Goal: Information Seeking & Learning: Learn about a topic

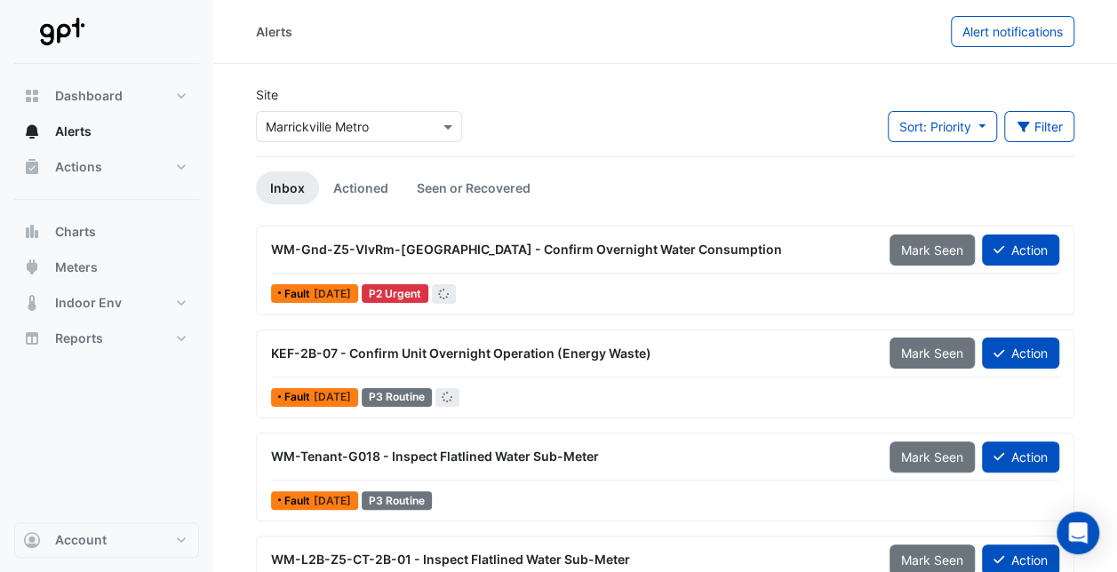
click at [435, 129] on div at bounding box center [359, 126] width 204 height 20
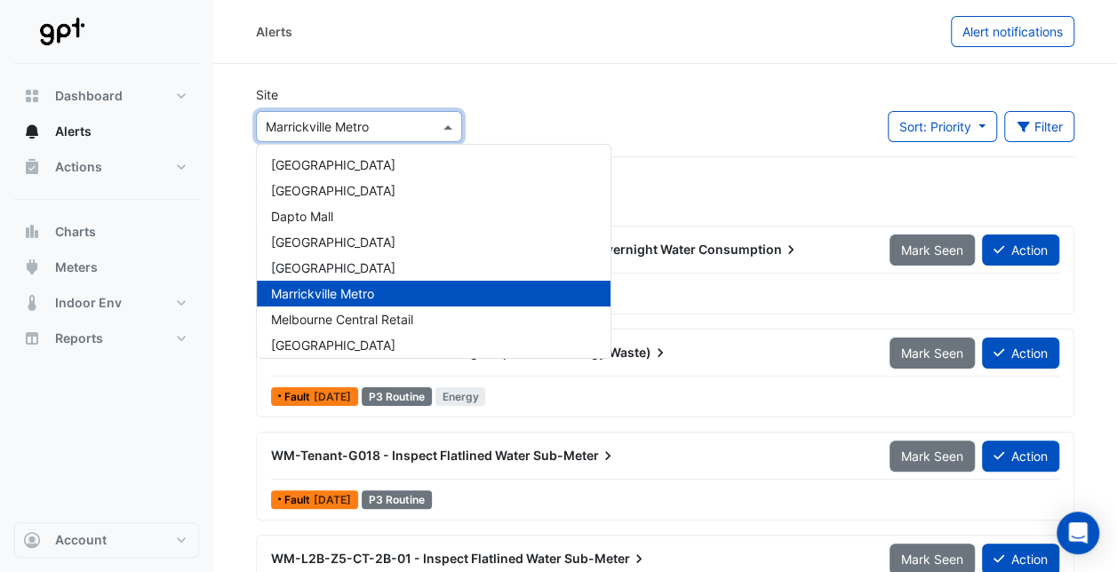
click at [517, 116] on div "Site Select a Site × [GEOGRAPHIC_DATA] [GEOGRAPHIC_DATA] [GEOGRAPHIC_DATA] [GEO…" at bounding box center [665, 120] width 840 height 71
click at [442, 124] on span at bounding box center [450, 126] width 22 height 19
click at [509, 89] on div "Site Select a Site × [GEOGRAPHIC_DATA] [GEOGRAPHIC_DATA] [GEOGRAPHIC_DATA] [GEO…" at bounding box center [665, 120] width 840 height 71
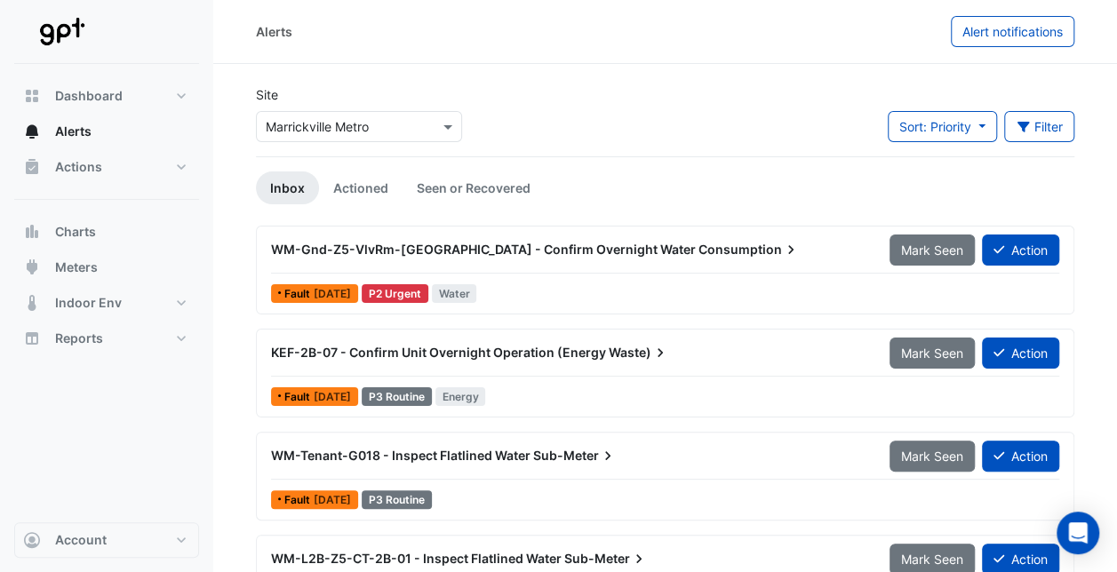
click at [434, 121] on div at bounding box center [359, 126] width 204 height 20
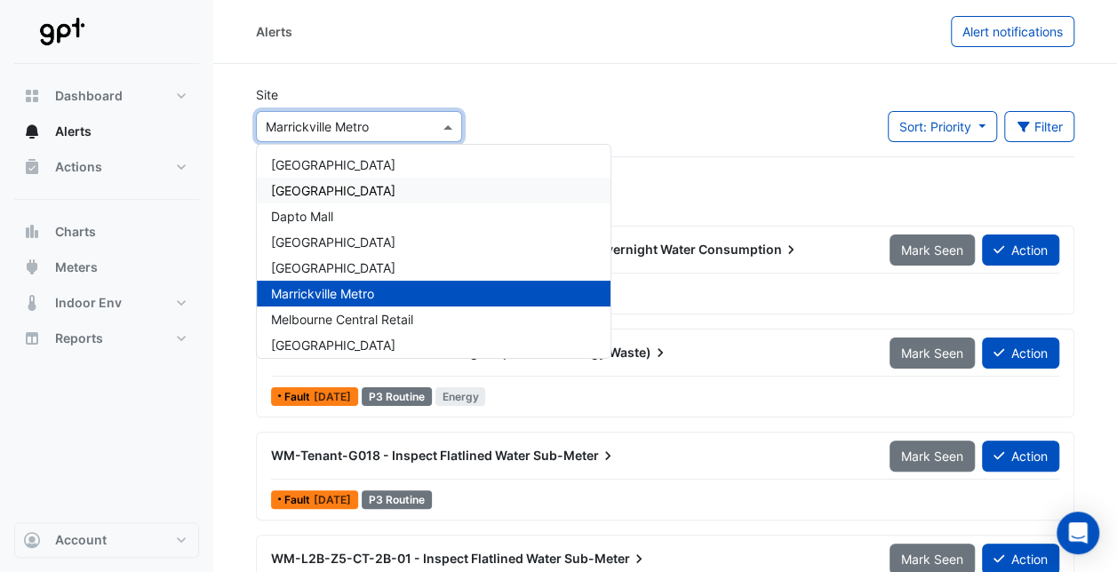
scroll to position [59, 0]
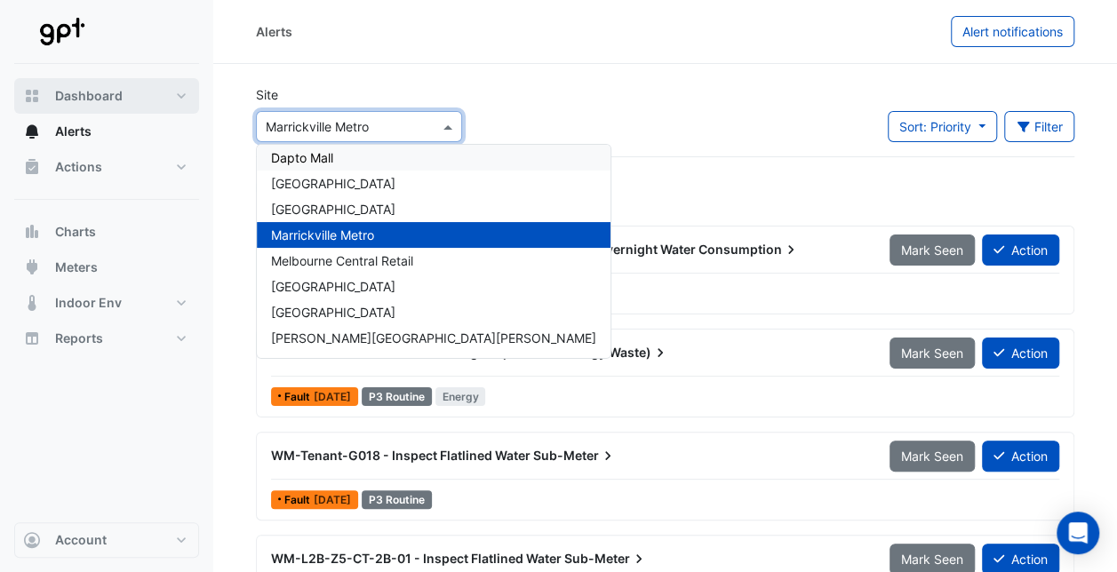
click at [150, 101] on button "Dashboard" at bounding box center [106, 96] width 185 height 36
select select "**"
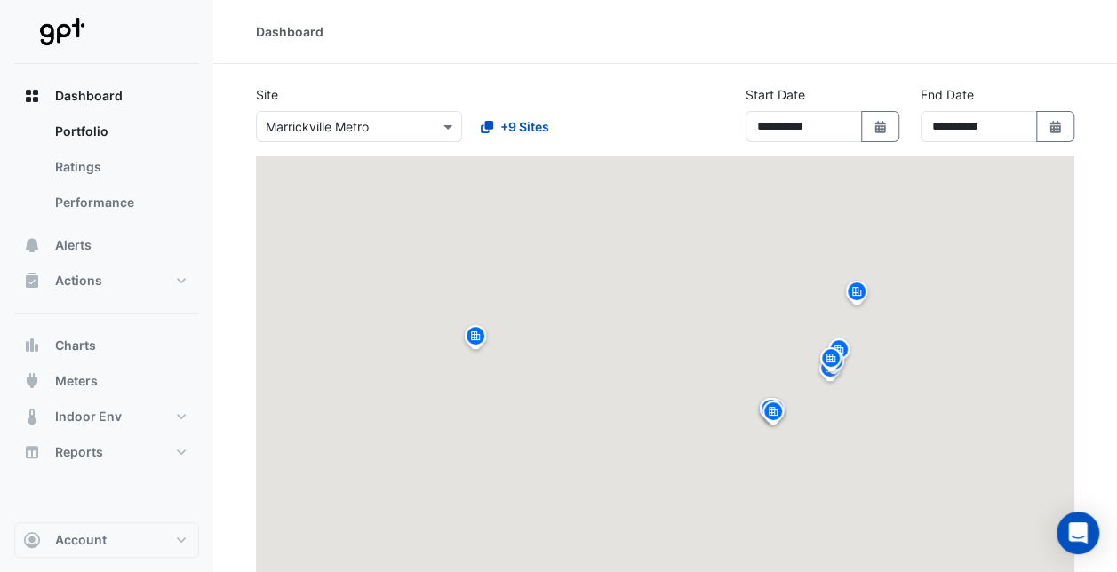
click at [412, 123] on input "text" at bounding box center [341, 127] width 151 height 19
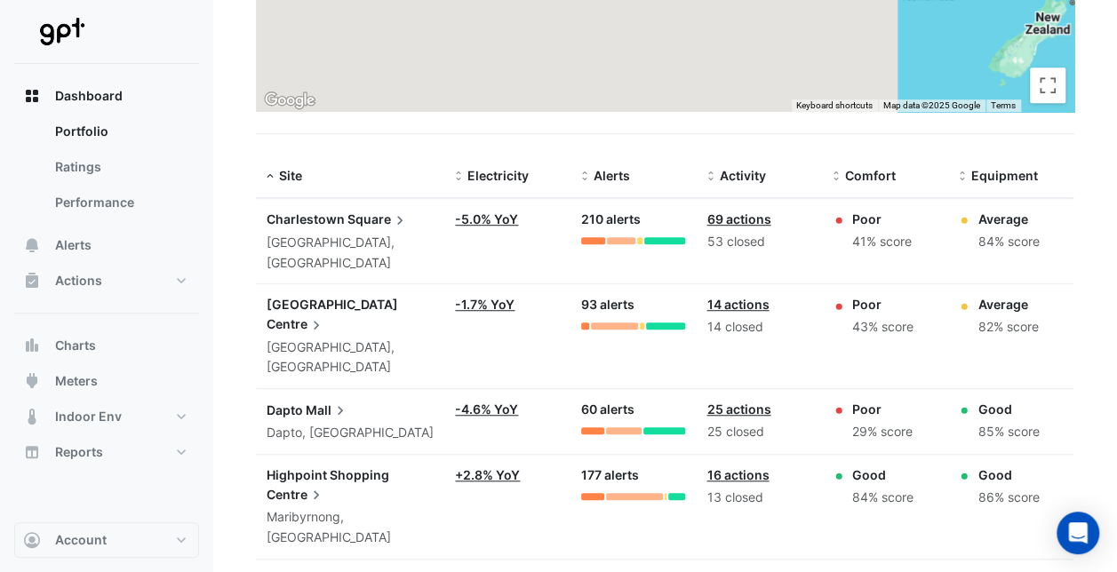
scroll to position [467, 0]
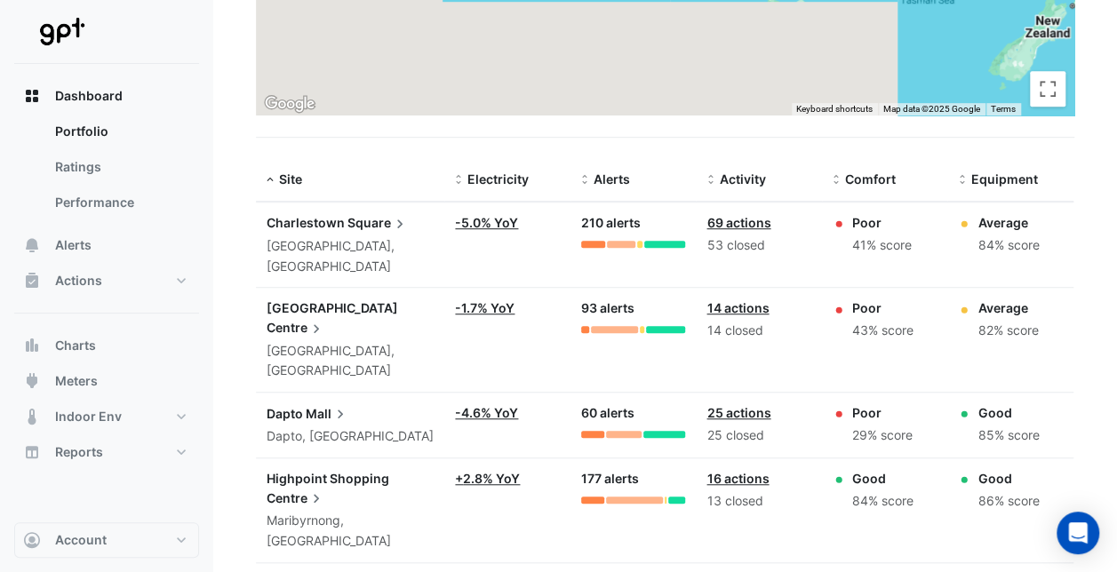
click at [355, 219] on span "Square" at bounding box center [377, 223] width 61 height 20
click at [53, 241] on button "Alerts" at bounding box center [106, 245] width 185 height 36
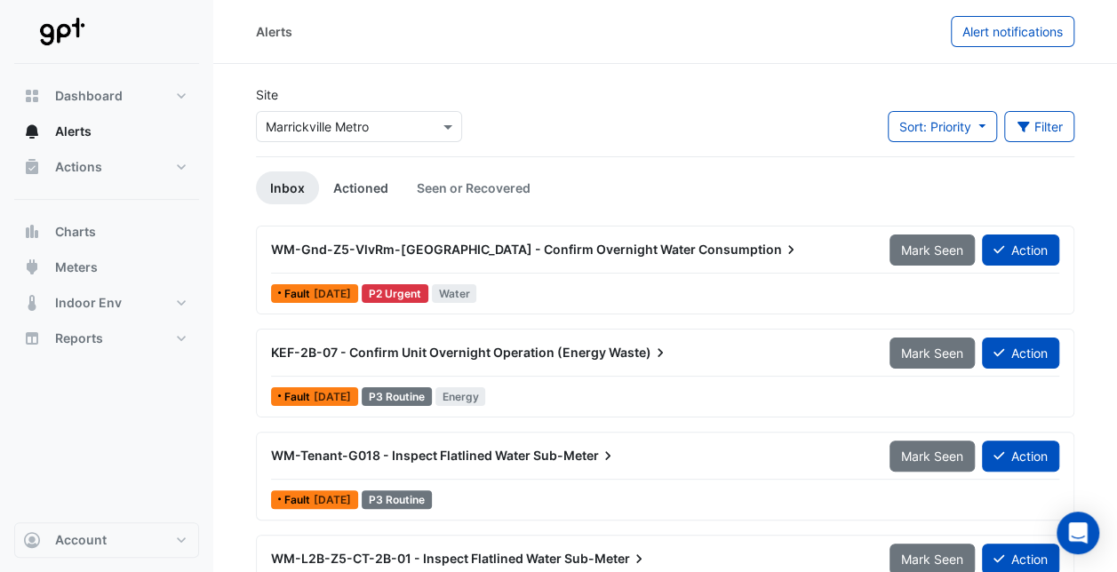
click at [371, 187] on link "Actioned" at bounding box center [361, 187] width 84 height 33
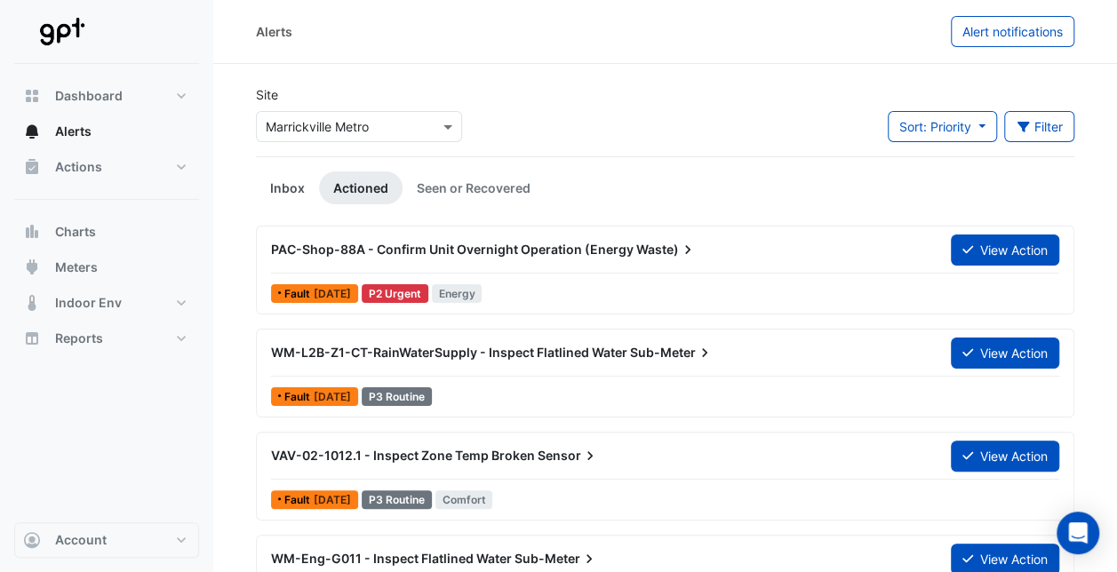
click at [288, 178] on link "Inbox" at bounding box center [287, 187] width 63 height 33
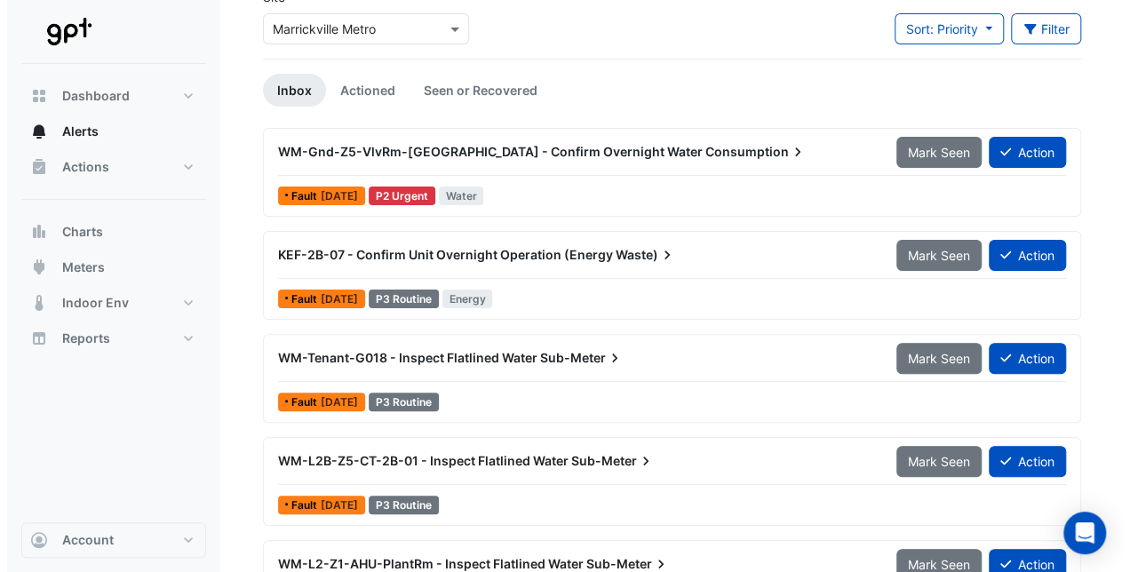
scroll to position [90, 0]
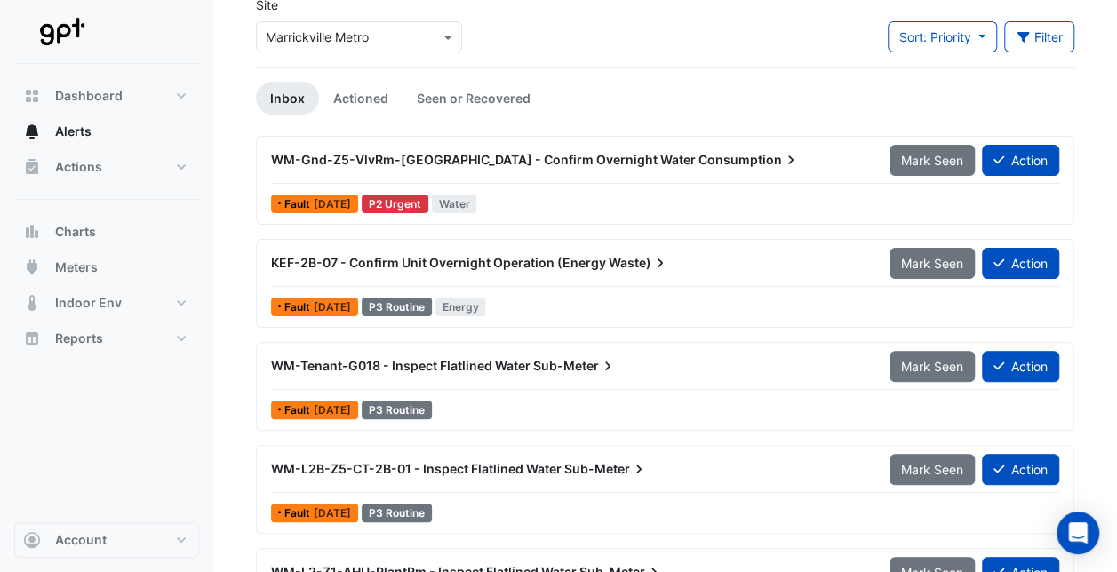
click at [421, 154] on span "WM-Gnd-Z5-VlvRm-[GEOGRAPHIC_DATA] - Confirm Overnight Water" at bounding box center [483, 159] width 425 height 15
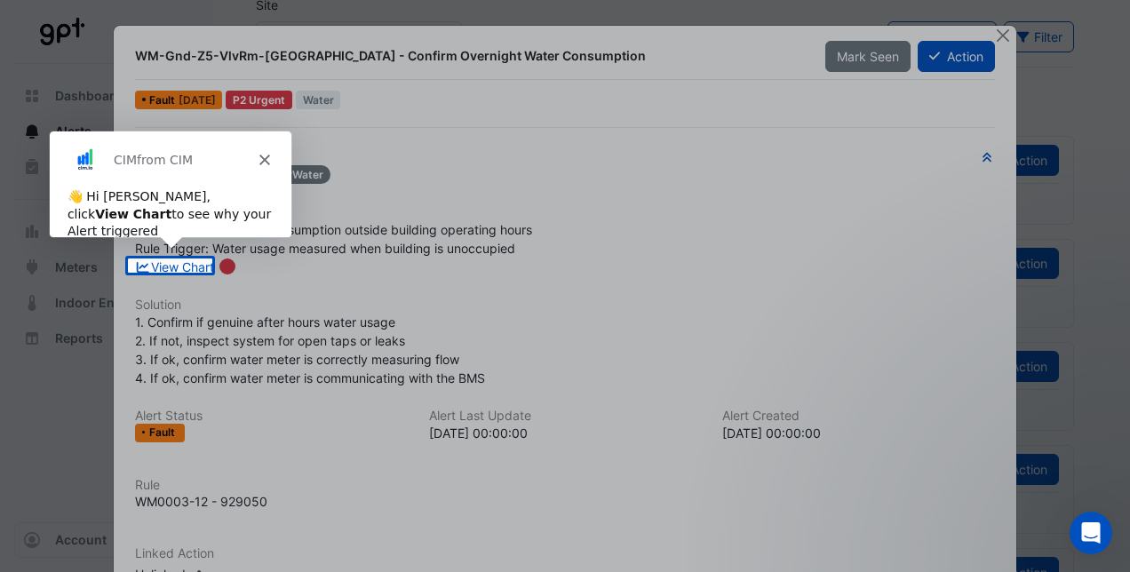
click at [265, 158] on icon "Close" at bounding box center [263, 159] width 11 height 11
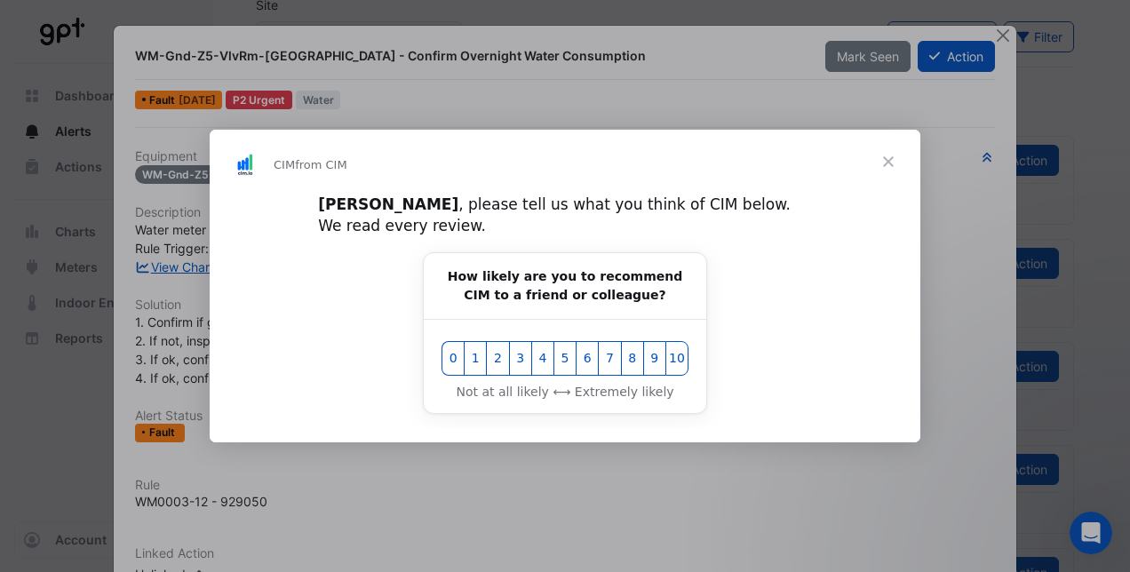
click at [46, 261] on div "Intercom messenger" at bounding box center [565, 286] width 1130 height 572
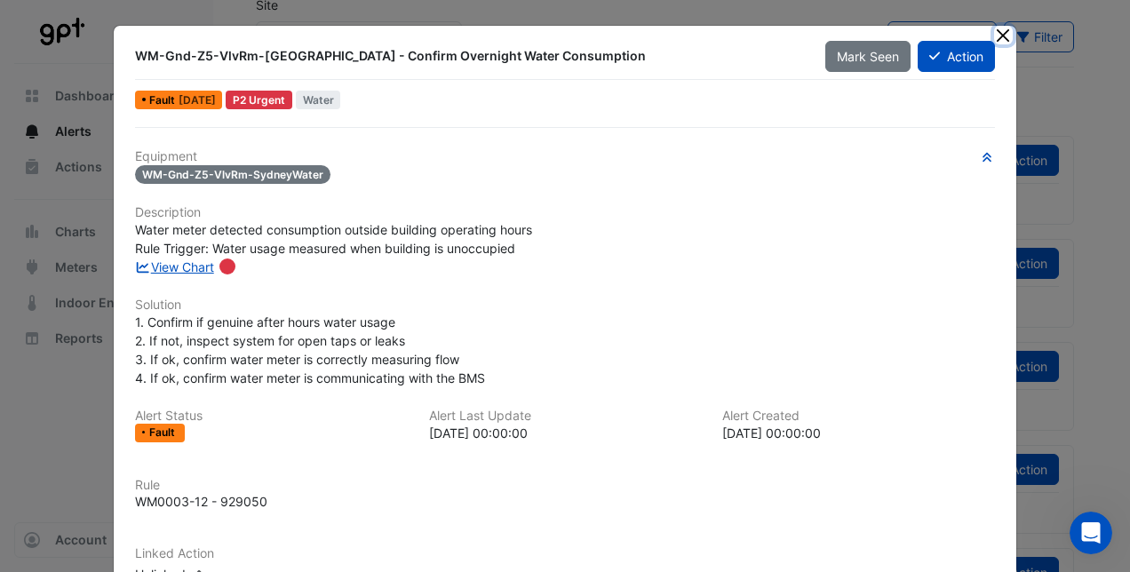
click at [1004, 36] on button "Close" at bounding box center [1003, 35] width 19 height 19
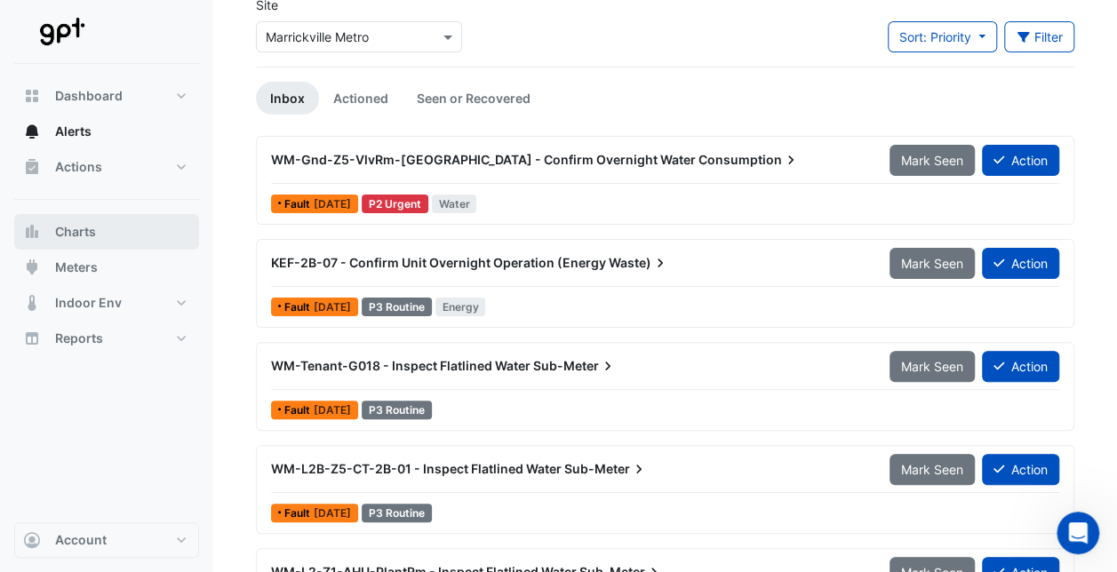
click at [76, 233] on span "Charts" at bounding box center [75, 232] width 41 height 18
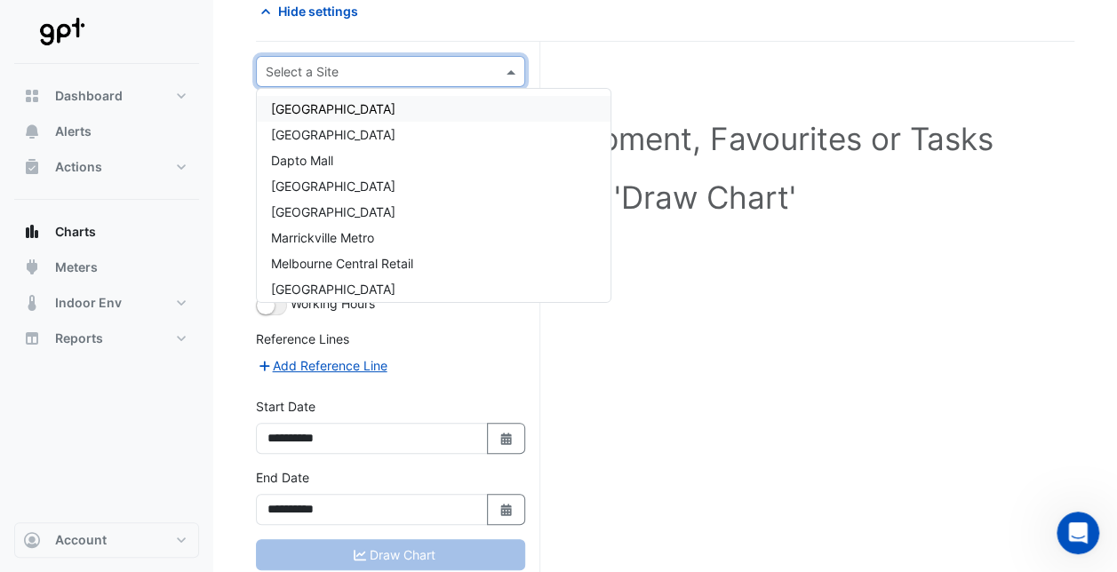
click at [493, 82] on div "Select a Site" at bounding box center [390, 71] width 269 height 31
click at [389, 106] on span "[GEOGRAPHIC_DATA]" at bounding box center [333, 108] width 124 height 15
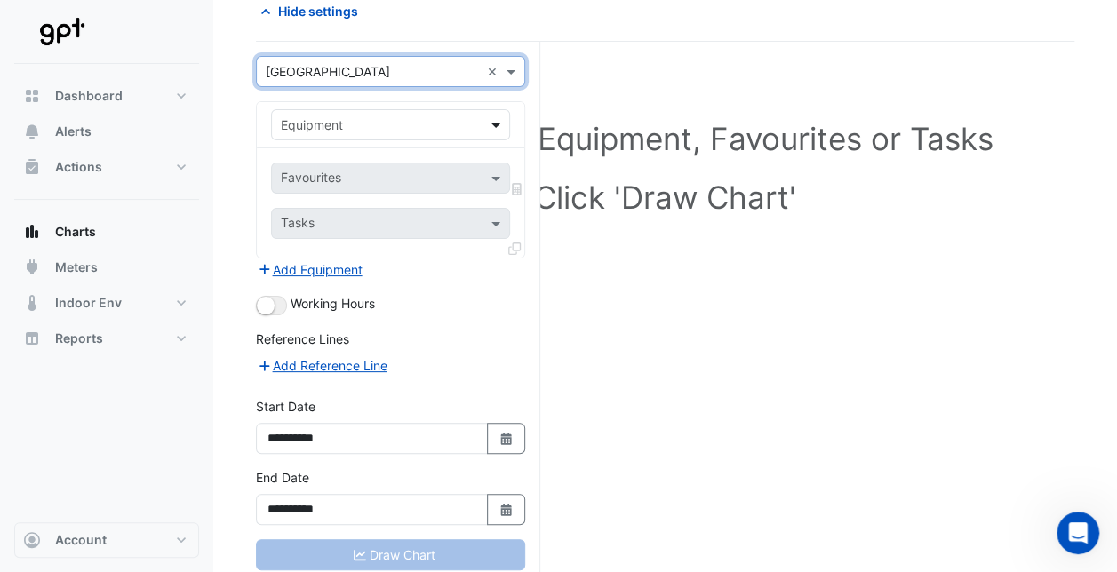
click at [499, 119] on span at bounding box center [498, 125] width 22 height 19
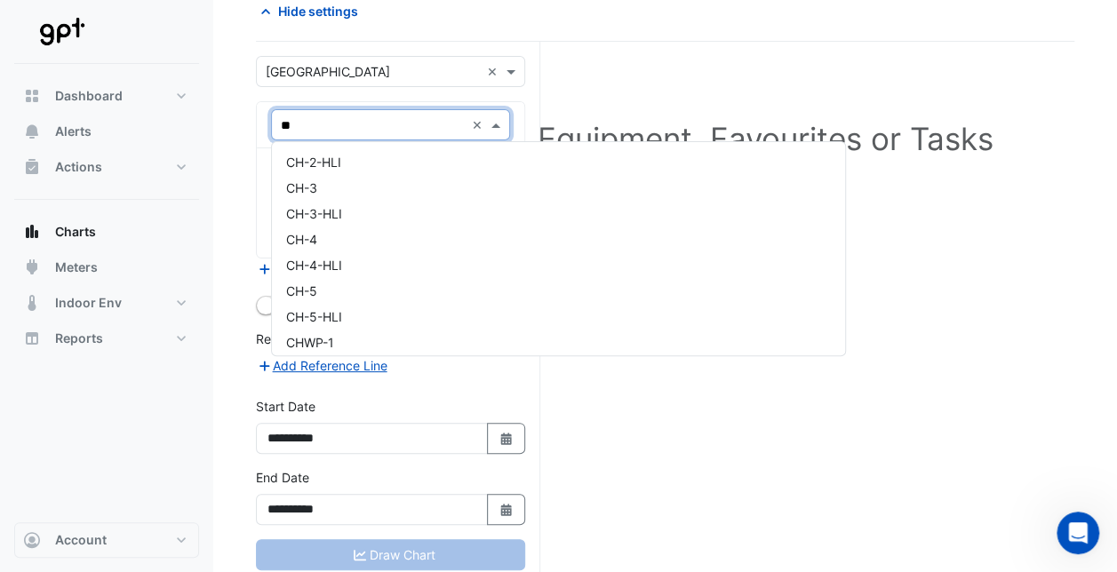
scroll to position [103, 0]
type input "**"
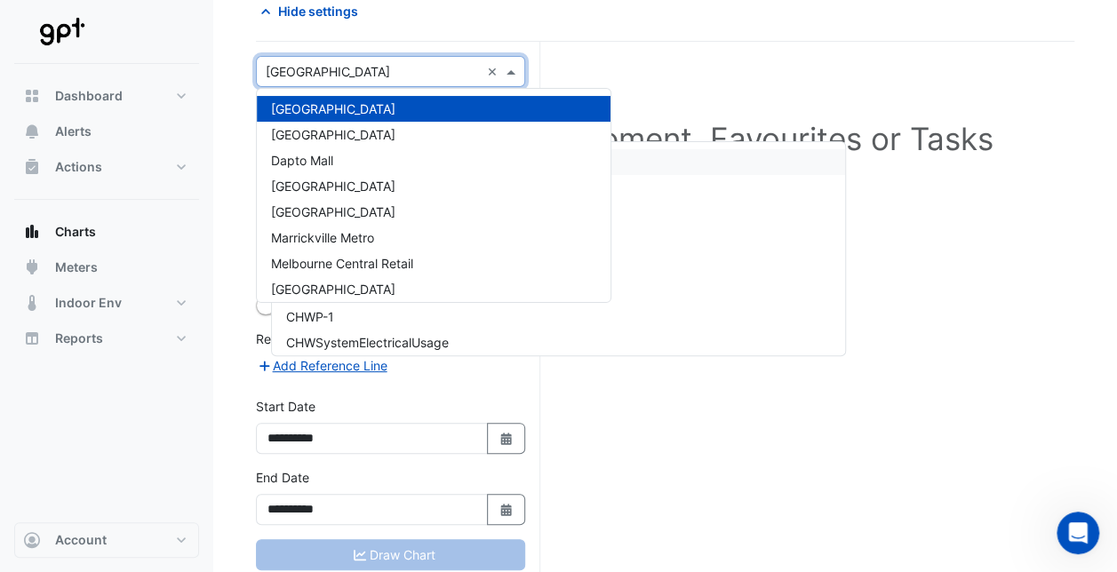
click at [517, 71] on span at bounding box center [513, 71] width 22 height 19
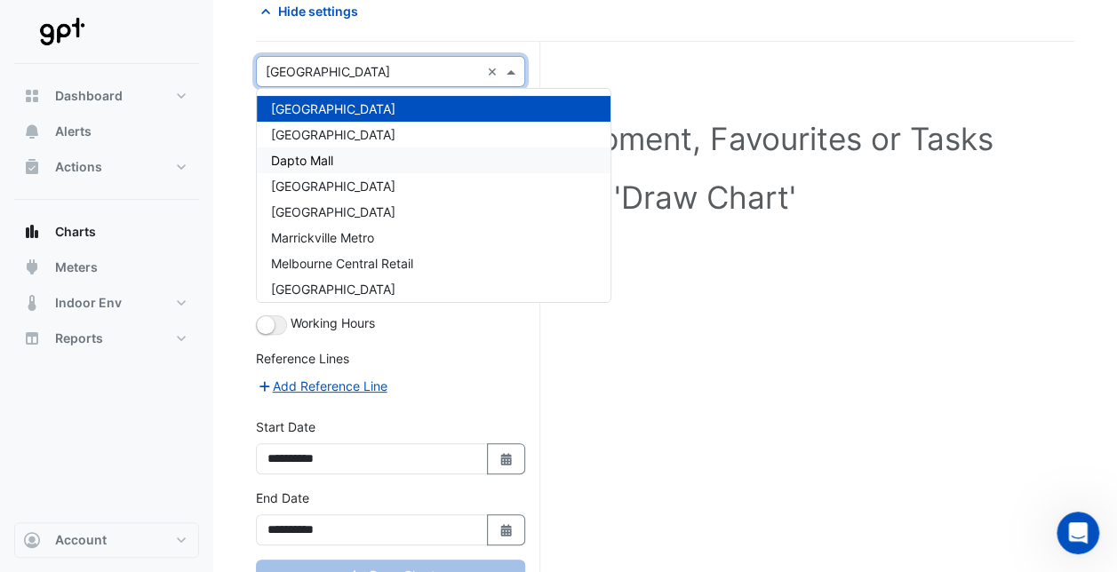
click at [391, 156] on div "Dapto Mall" at bounding box center [434, 161] width 354 height 26
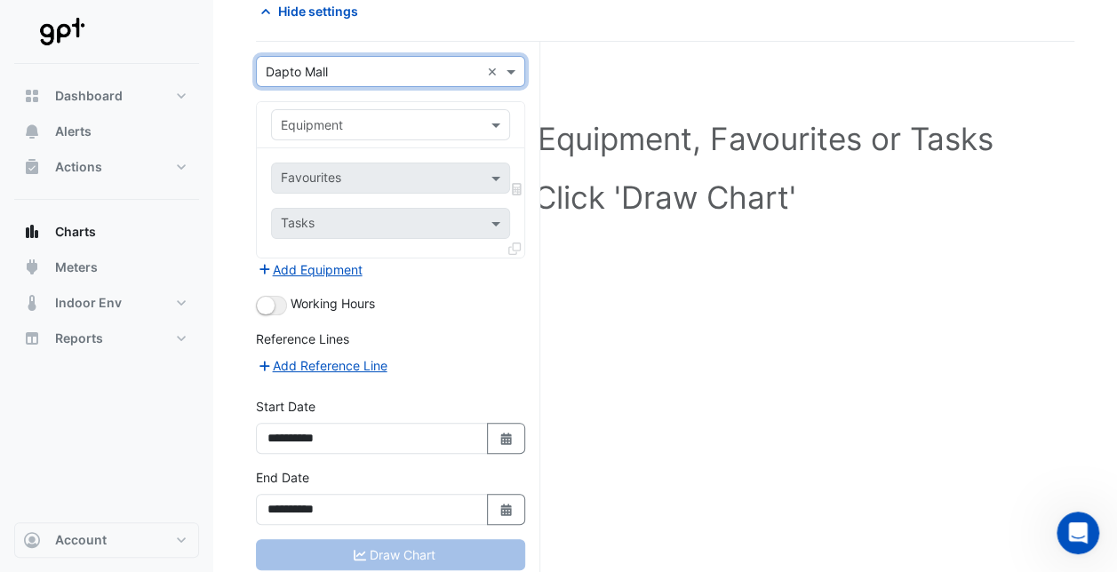
click at [432, 128] on input "text" at bounding box center [373, 125] width 184 height 19
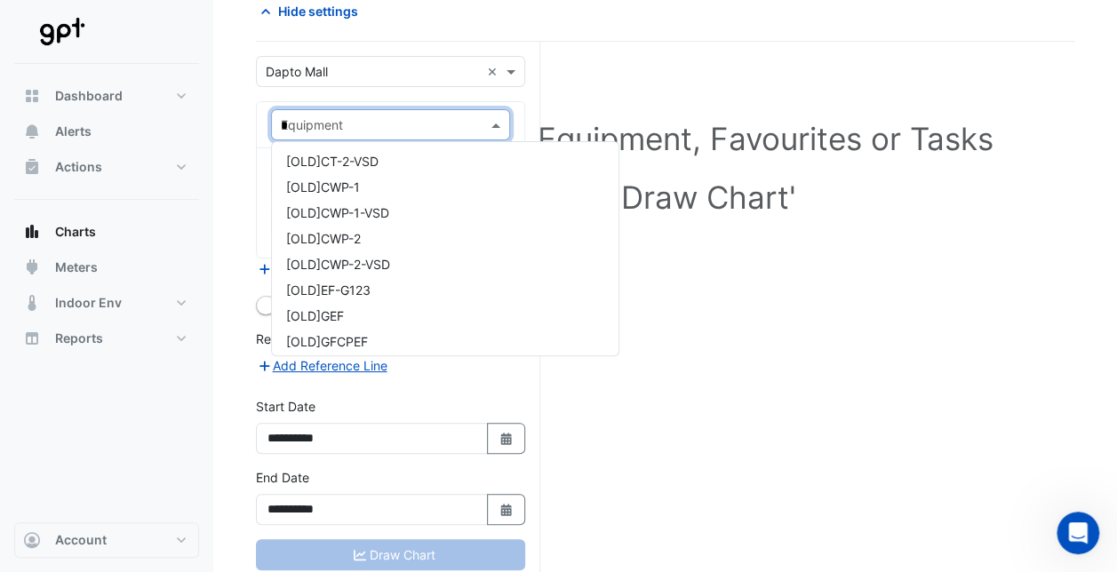
type input "**"
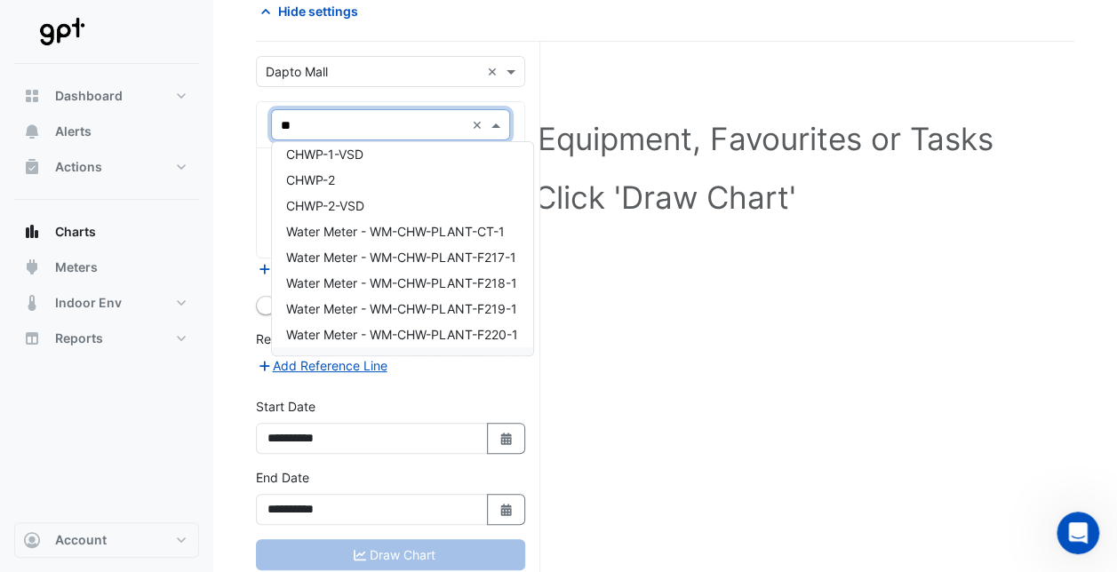
scroll to position [254, 0]
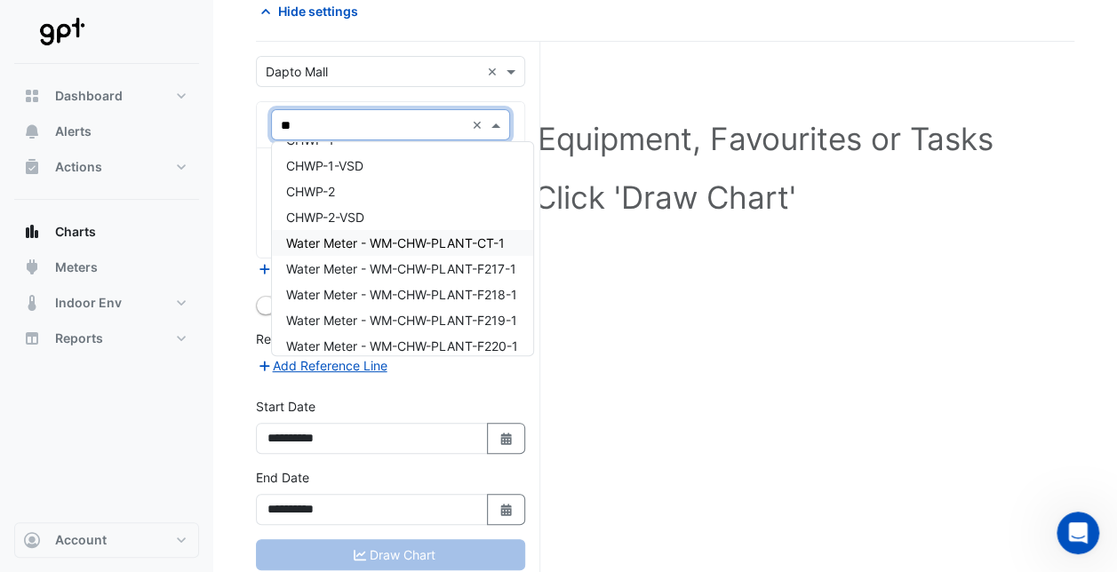
click at [363, 240] on span "Water Meter - WM-CHW-PLANT-CT-1" at bounding box center [395, 242] width 219 height 15
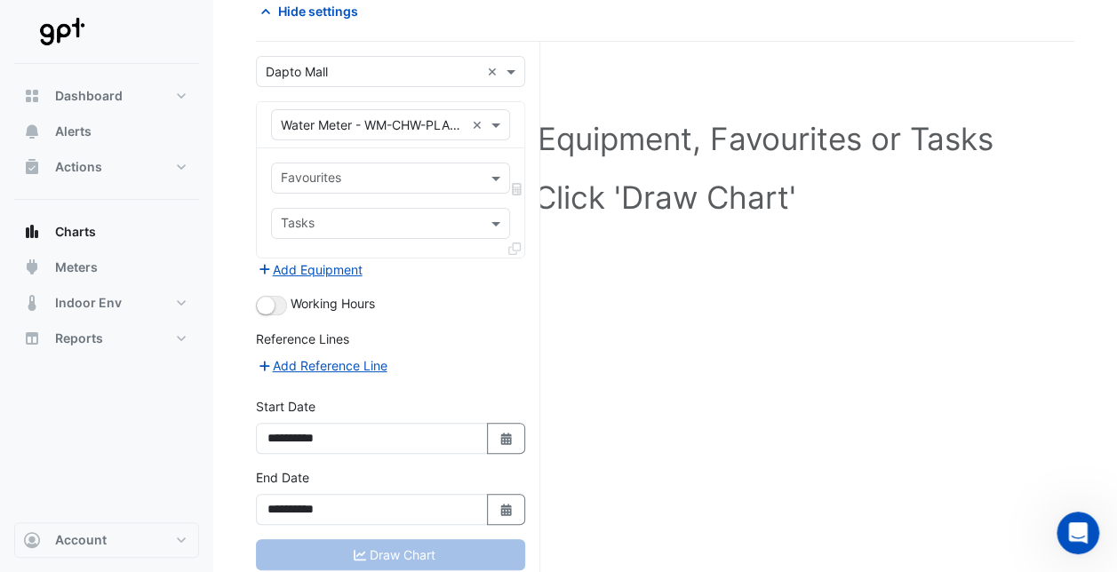
click at [659, 239] on div "Select a Site, Equipment, Favourites or Tasks Click 'Draw Chart'" at bounding box center [665, 171] width 797 height 217
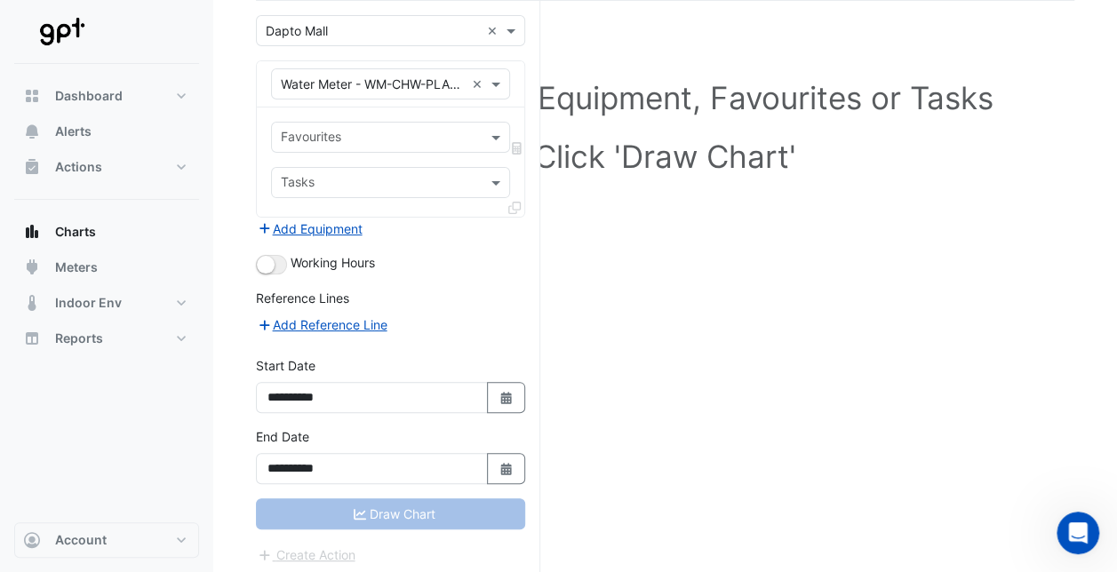
click at [369, 501] on div "Draw Chart" at bounding box center [390, 513] width 269 height 31
click at [499, 392] on icon "Select Date" at bounding box center [506, 398] width 16 height 12
select select "*"
select select "****"
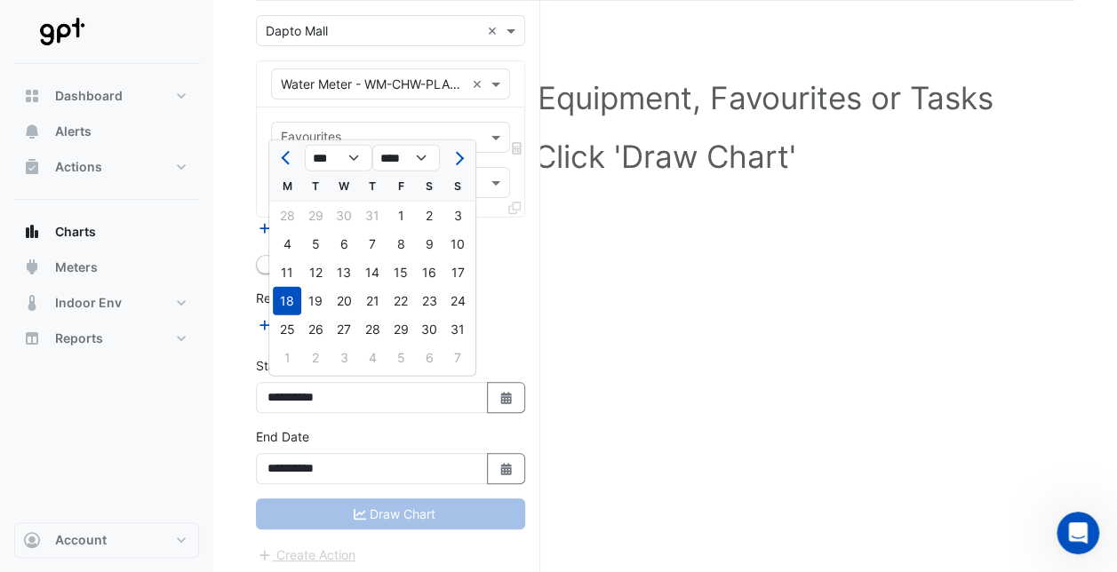
click at [283, 295] on div "18" at bounding box center [287, 301] width 28 height 28
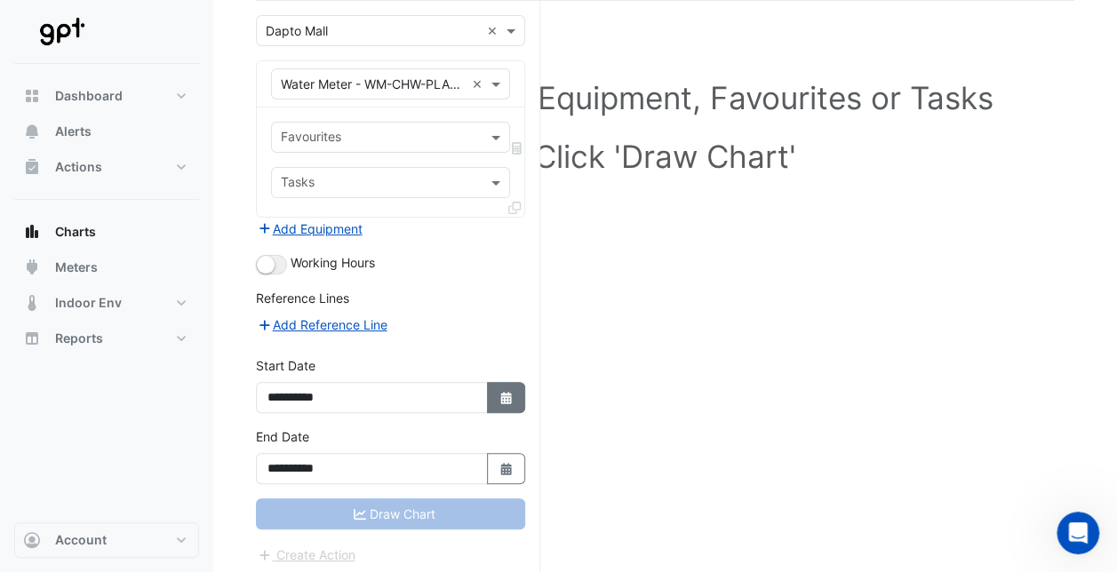
click at [507, 382] on button "Select Date" at bounding box center [506, 397] width 39 height 31
select select "*"
select select "****"
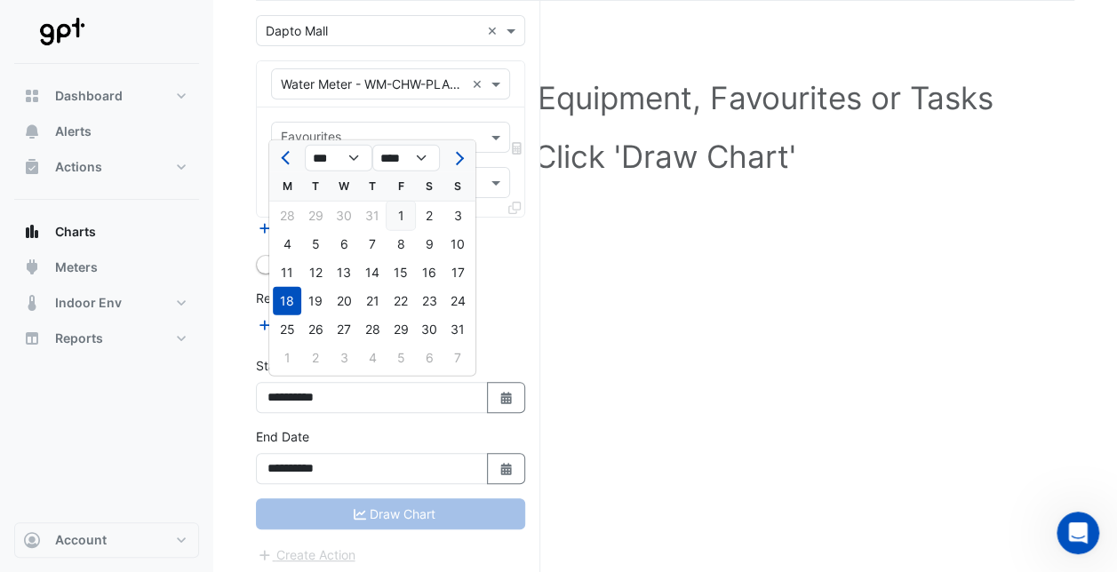
click at [400, 219] on div "1" at bounding box center [401, 216] width 28 height 28
type input "**********"
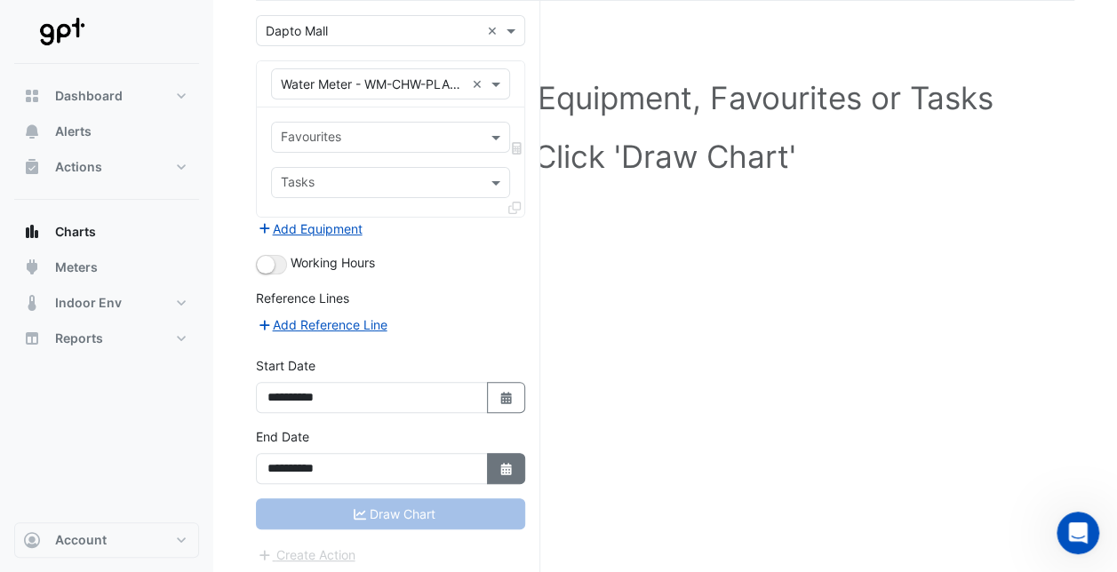
click at [524, 465] on button "Select Date" at bounding box center [506, 468] width 39 height 31
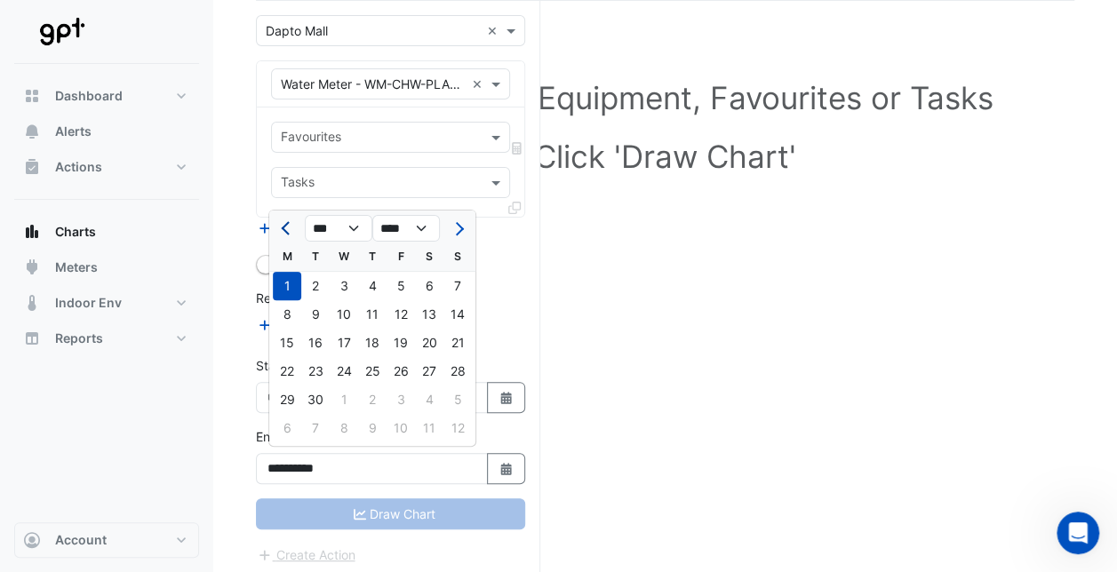
click at [280, 233] on button "Previous month" at bounding box center [286, 228] width 21 height 28
select select "*"
click at [466, 396] on div "31" at bounding box center [457, 400] width 28 height 28
type input "**********"
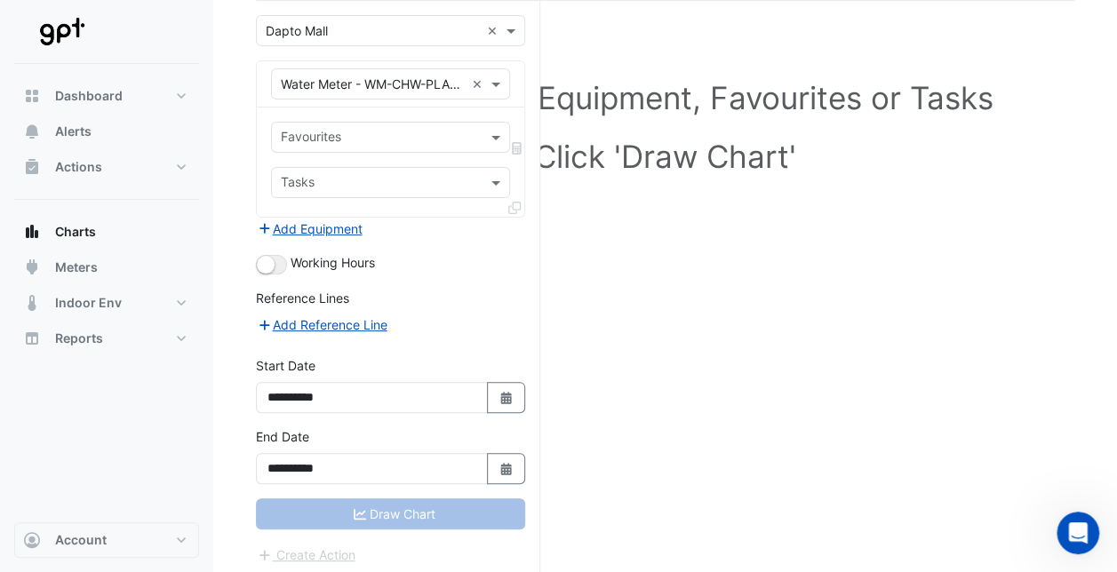
click at [644, 334] on div "Select a Site, Equipment, Favourites or Tasks Click 'Draw Chart'" at bounding box center [665, 290] width 818 height 578
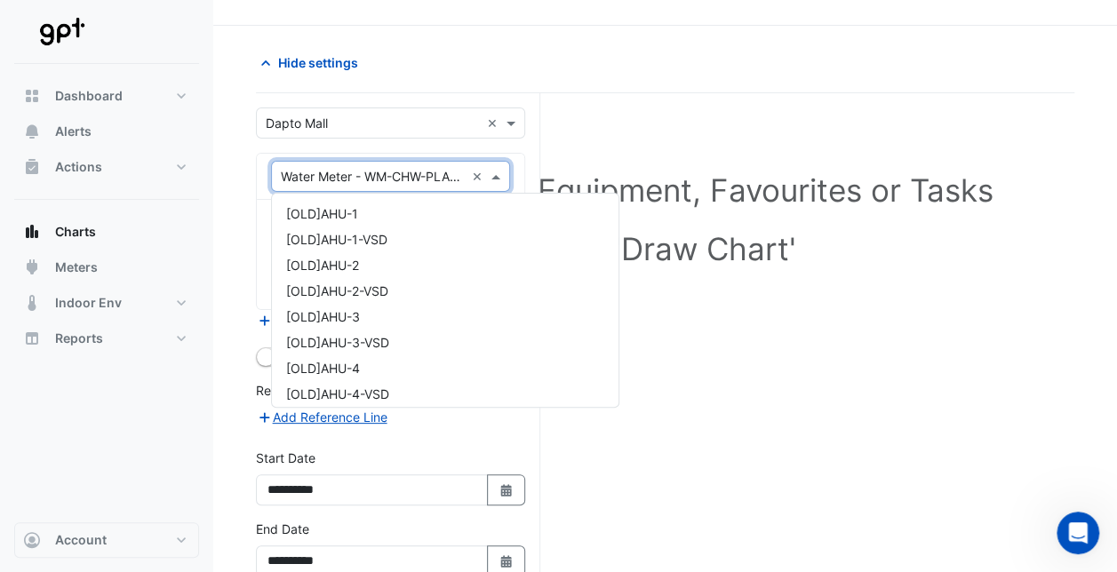
scroll to position [5187, 0]
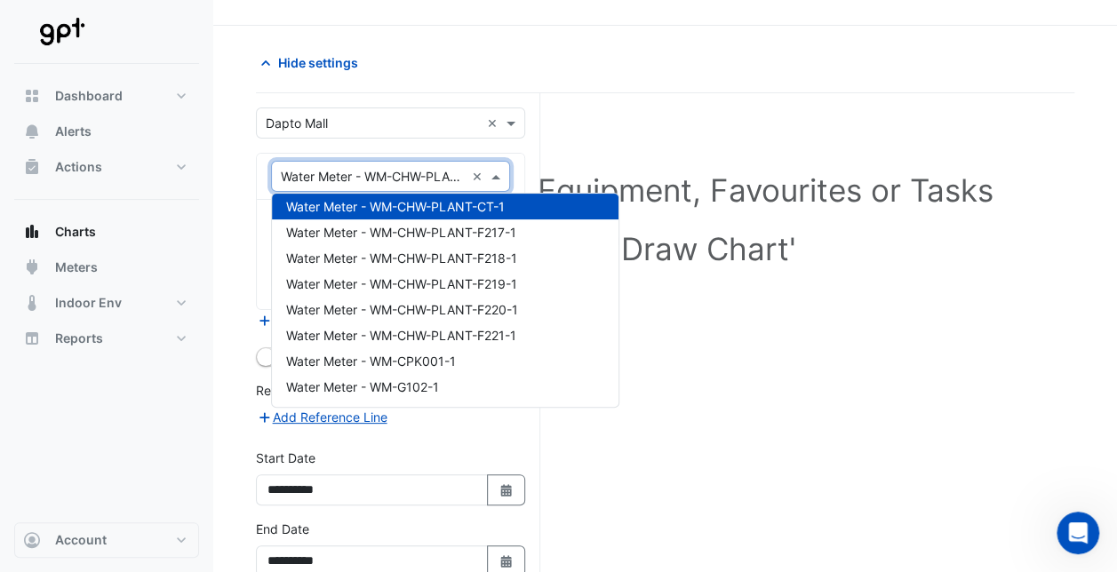
click at [498, 163] on div "Equipment × Water Meter - WM-CHW-PLANT-CT-1 ×" at bounding box center [390, 176] width 239 height 31
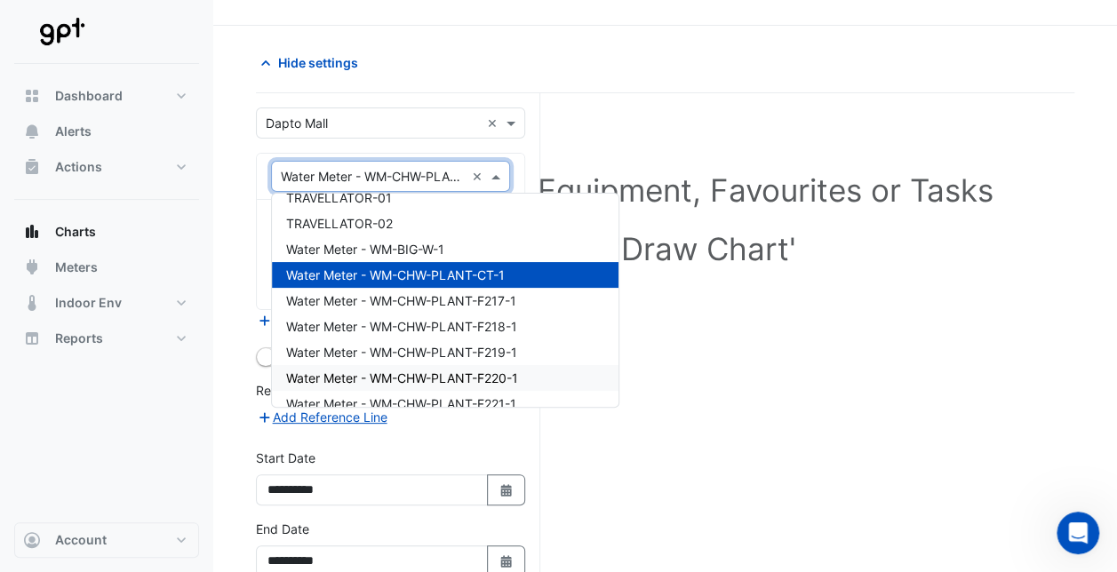
scroll to position [5095, 0]
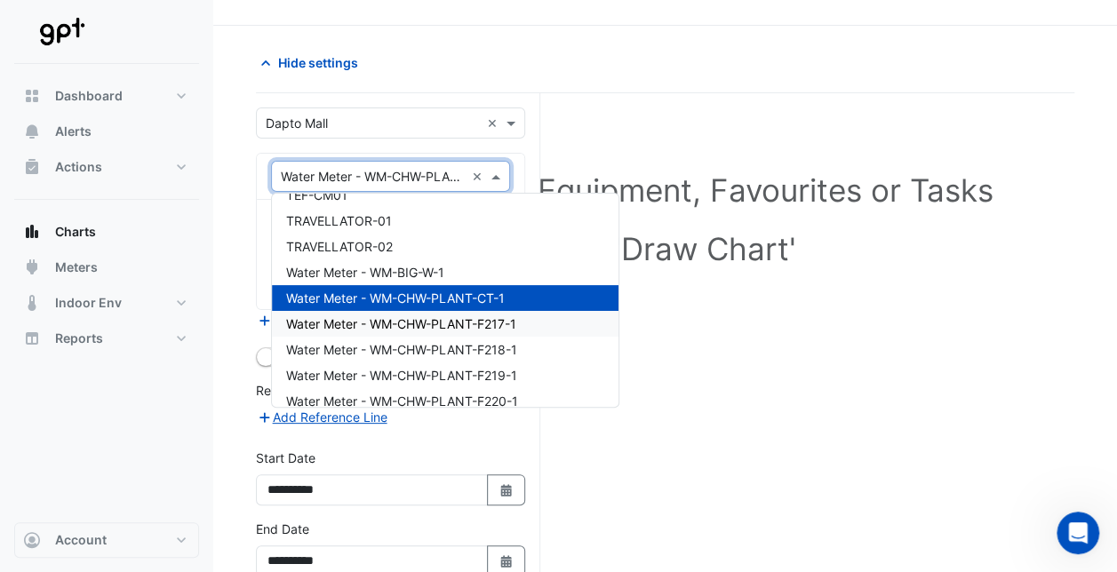
click at [514, 327] on span "Water Meter - WM-CHW-PLANT-F217-1" at bounding box center [401, 323] width 230 height 15
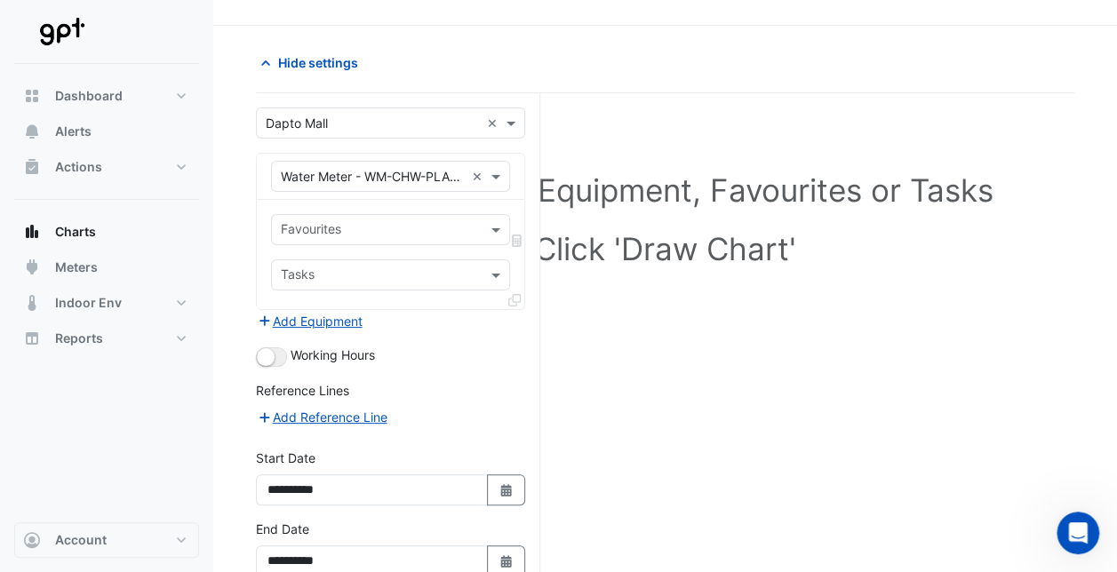
click at [640, 357] on div "Select a Site, Equipment, Favourites or Tasks Click 'Draw Chart'" at bounding box center [665, 382] width 818 height 578
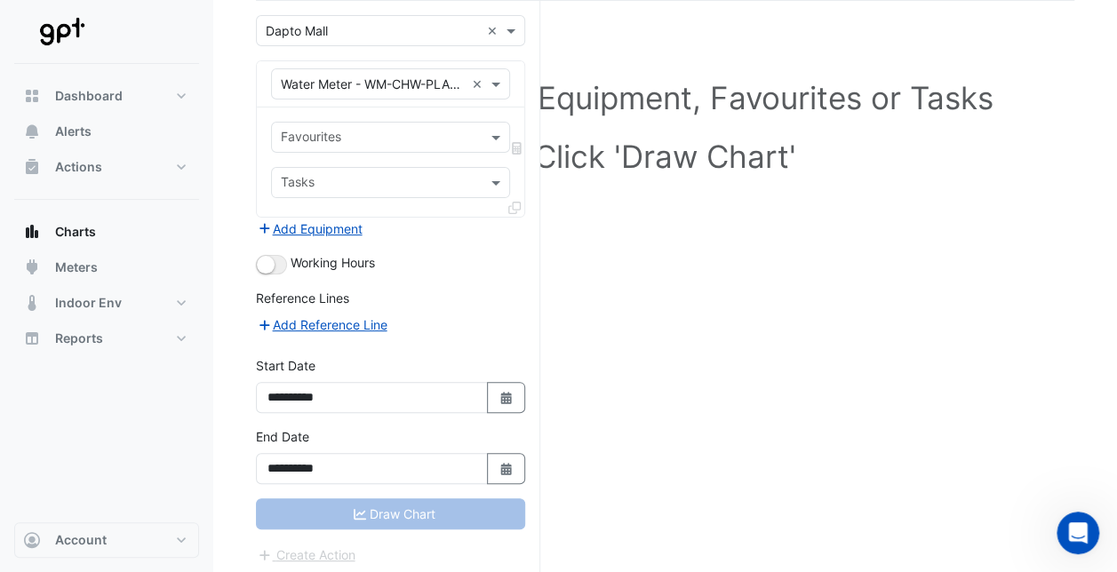
click at [286, 259] on div "Working Hours" at bounding box center [390, 263] width 269 height 21
click at [283, 259] on button "button" at bounding box center [271, 265] width 31 height 20
click at [443, 259] on div "Working Hours" at bounding box center [390, 263] width 269 height 21
click at [276, 266] on small "button" at bounding box center [277, 265] width 18 height 18
click at [439, 499] on div "Draw Chart" at bounding box center [390, 513] width 269 height 31
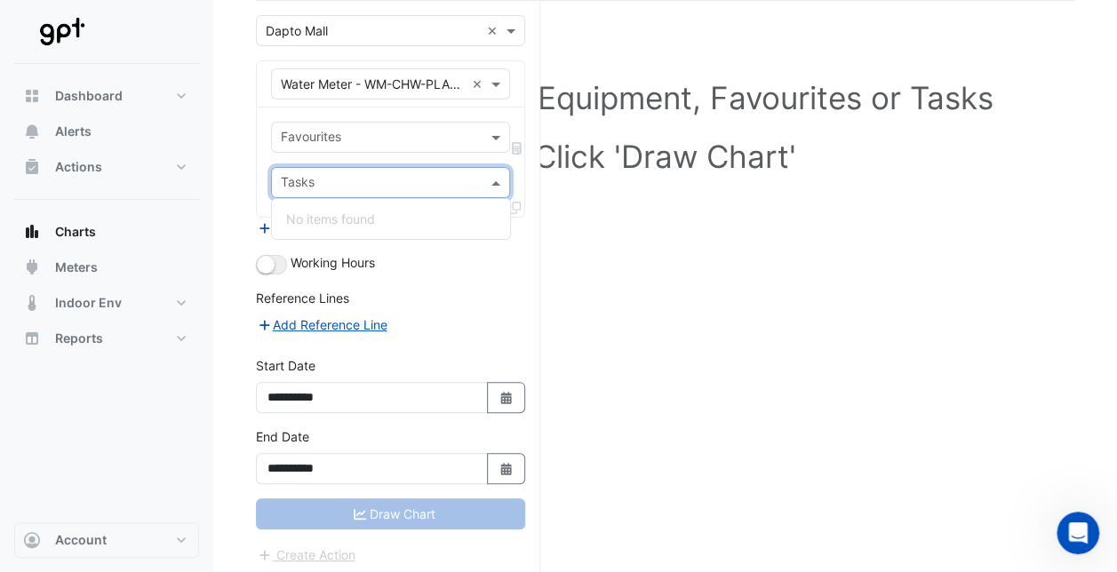
click at [488, 178] on span at bounding box center [498, 182] width 22 height 19
click at [490, 135] on span at bounding box center [498, 137] width 22 height 19
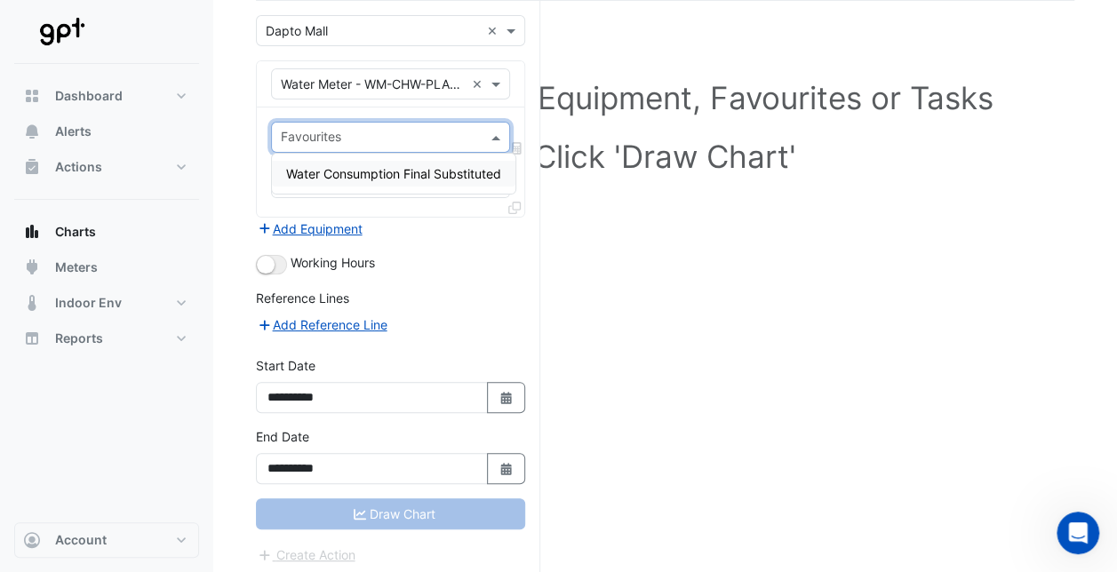
click at [458, 178] on span "Water Consumption Final Substituted" at bounding box center [393, 173] width 215 height 15
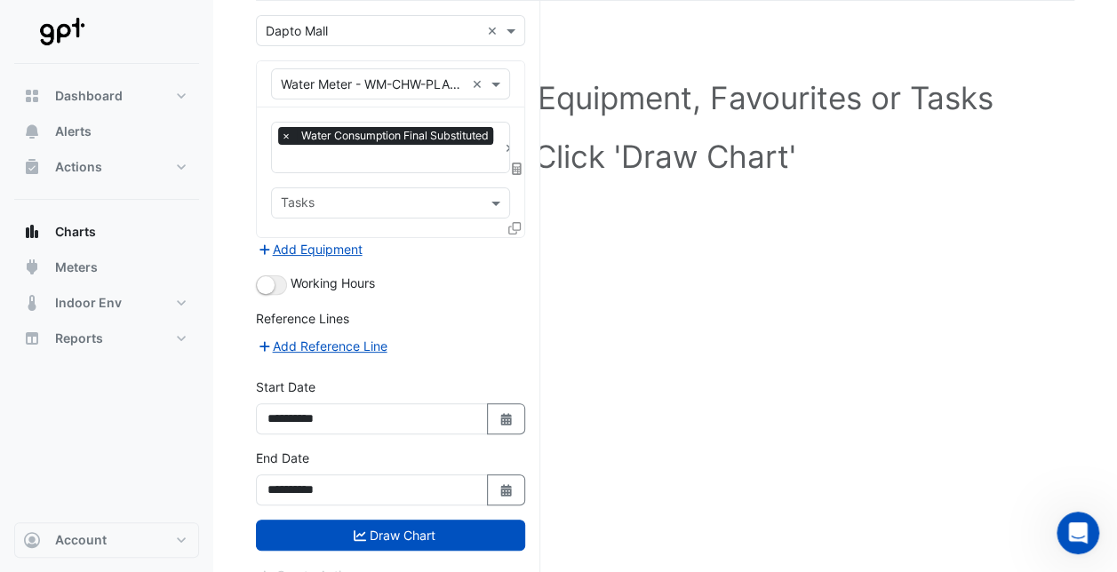
click at [711, 311] on div "Select a Site, Equipment, Favourites or Tasks Click 'Draw Chart'" at bounding box center [665, 300] width 818 height 599
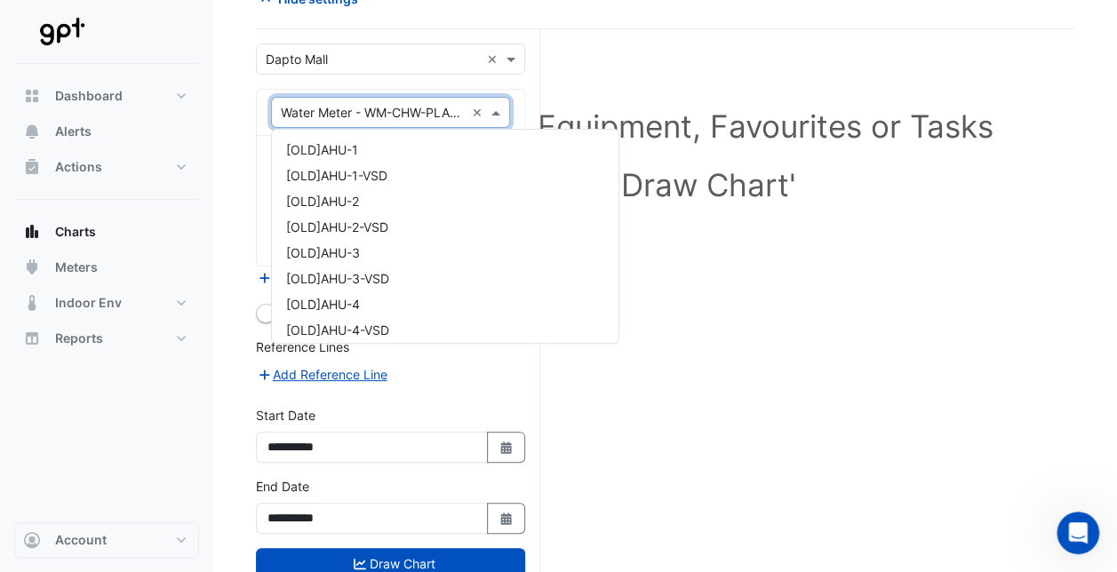
scroll to position [5212, 0]
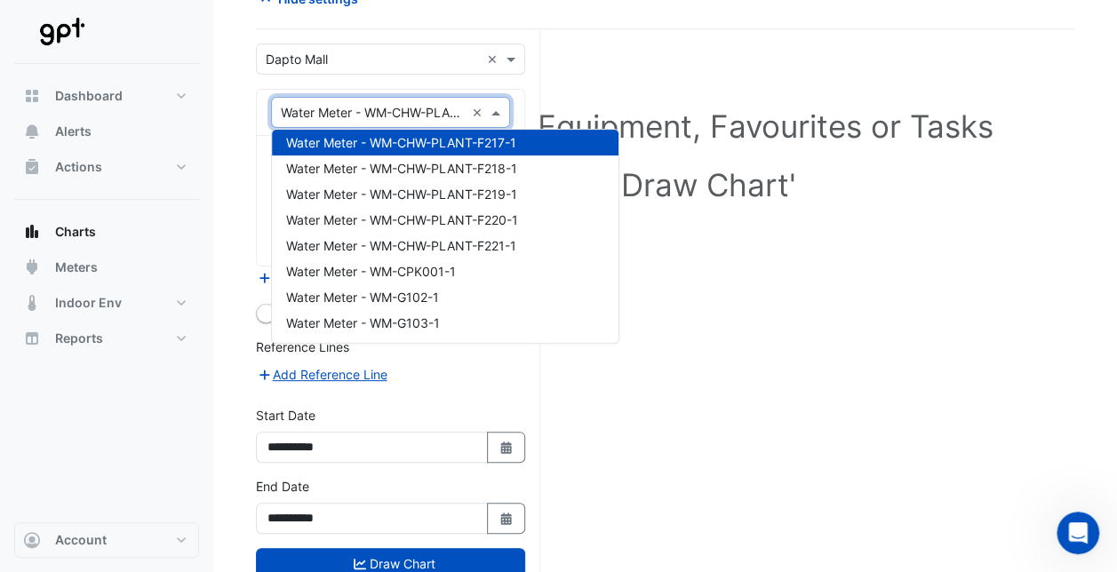
click at [499, 108] on span at bounding box center [498, 112] width 22 height 19
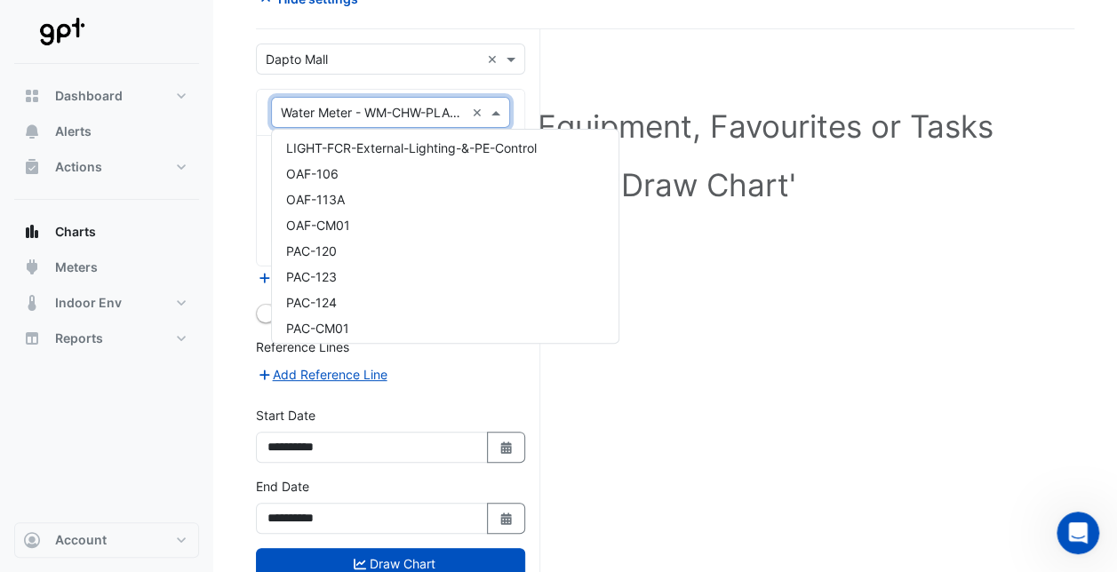
scroll to position [4617, 0]
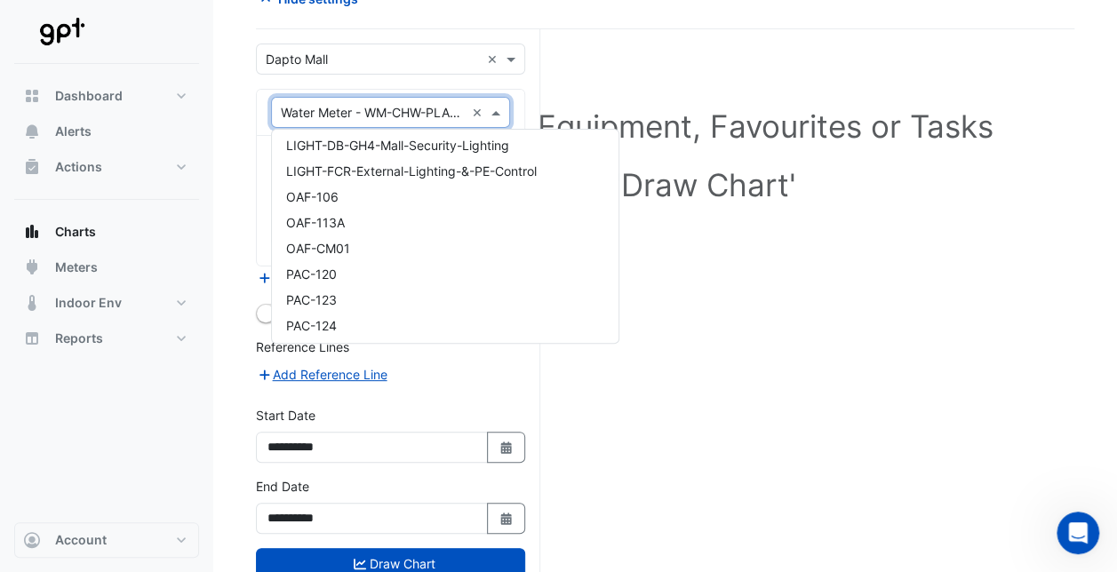
click at [696, 260] on div "Select a Site, Equipment, Favourites or Tasks Click 'Draw Chart'" at bounding box center [665, 159] width 797 height 217
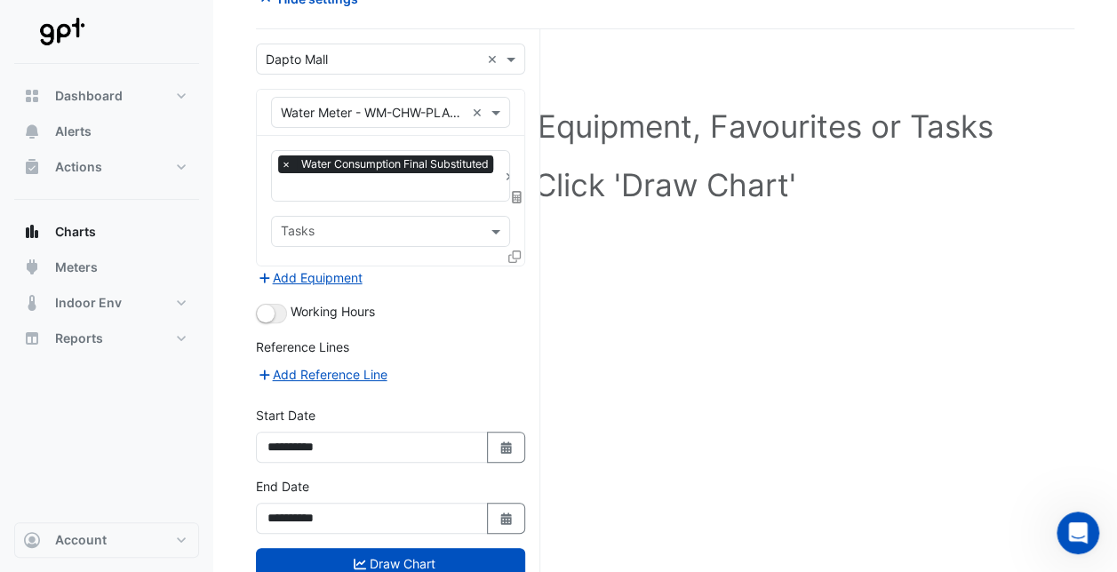
scroll to position [149, 0]
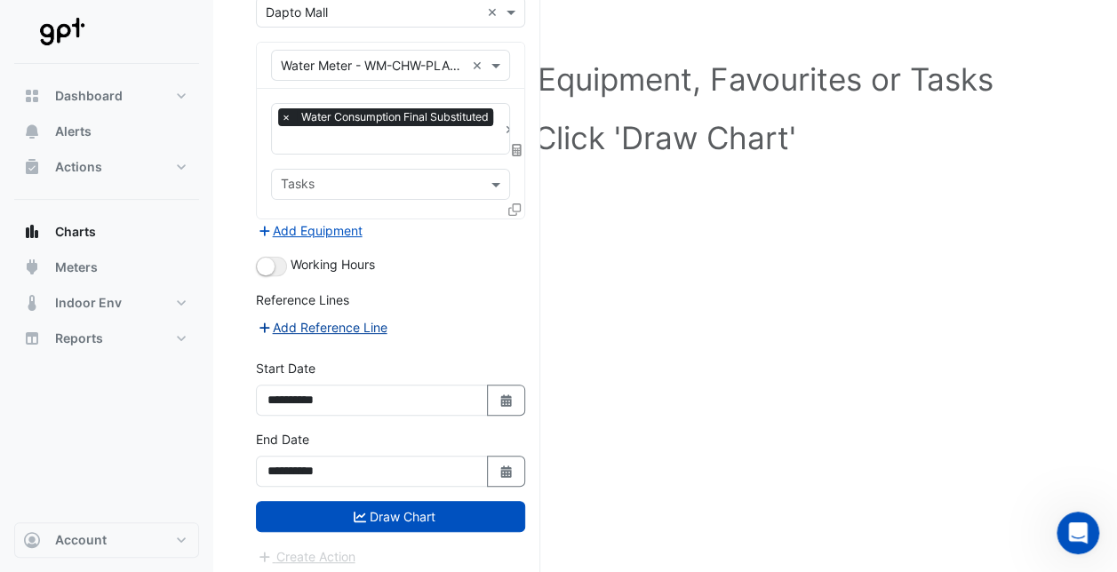
click at [354, 317] on button "Add Reference Line" at bounding box center [322, 327] width 132 height 20
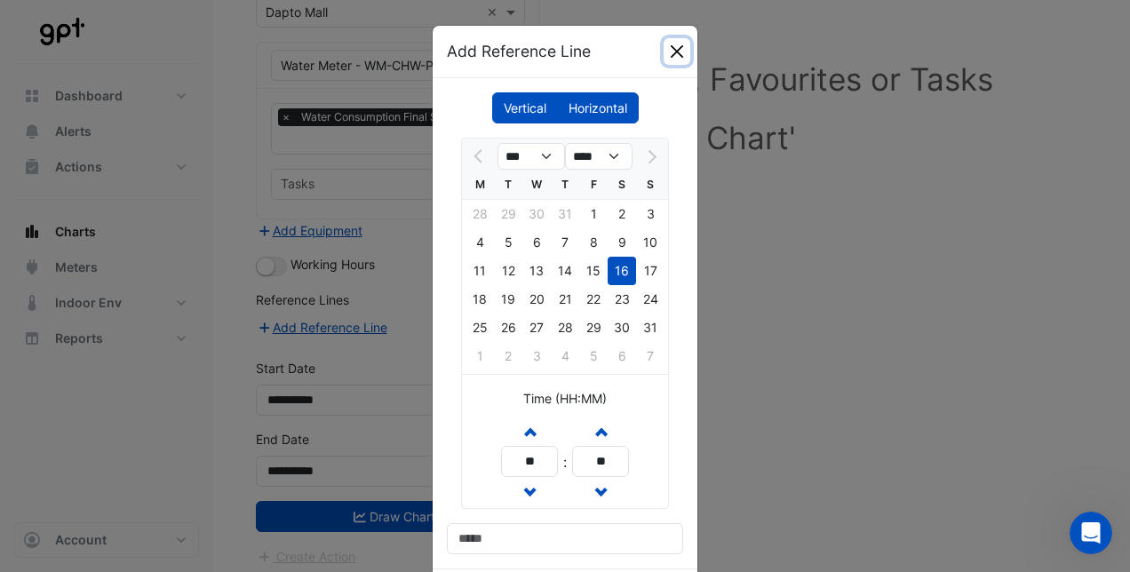
click at [664, 51] on button "Close" at bounding box center [677, 51] width 27 height 27
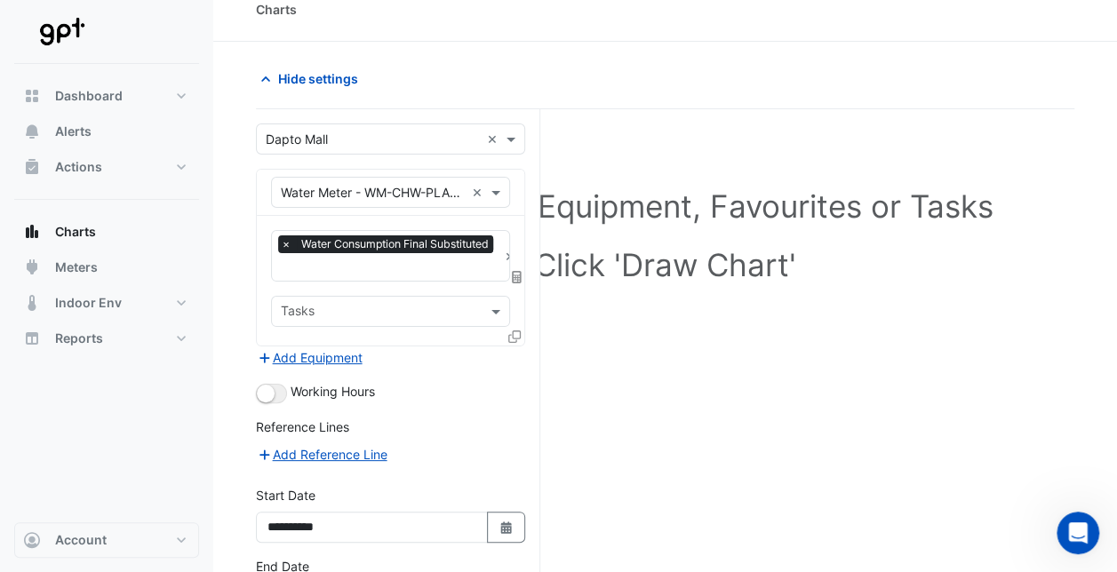
scroll to position [16, 0]
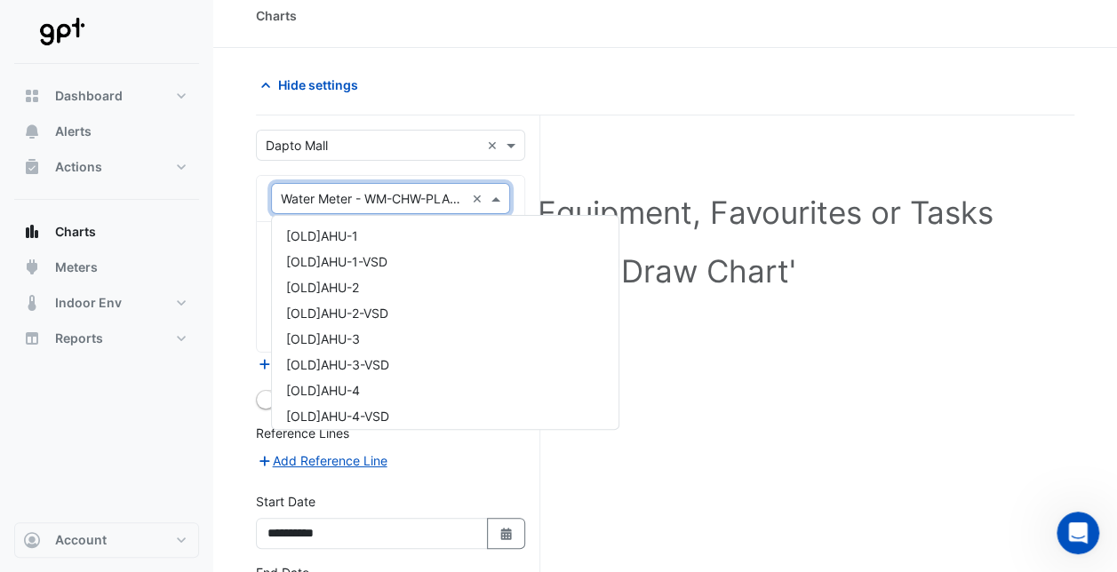
click at [505, 194] on span at bounding box center [498, 198] width 22 height 19
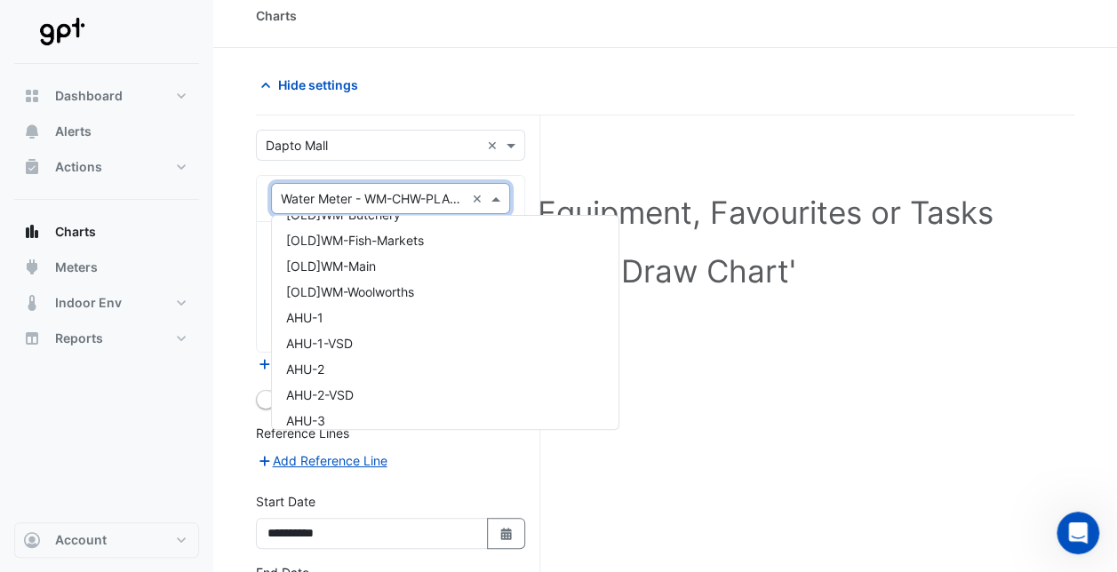
scroll to position [2490, 0]
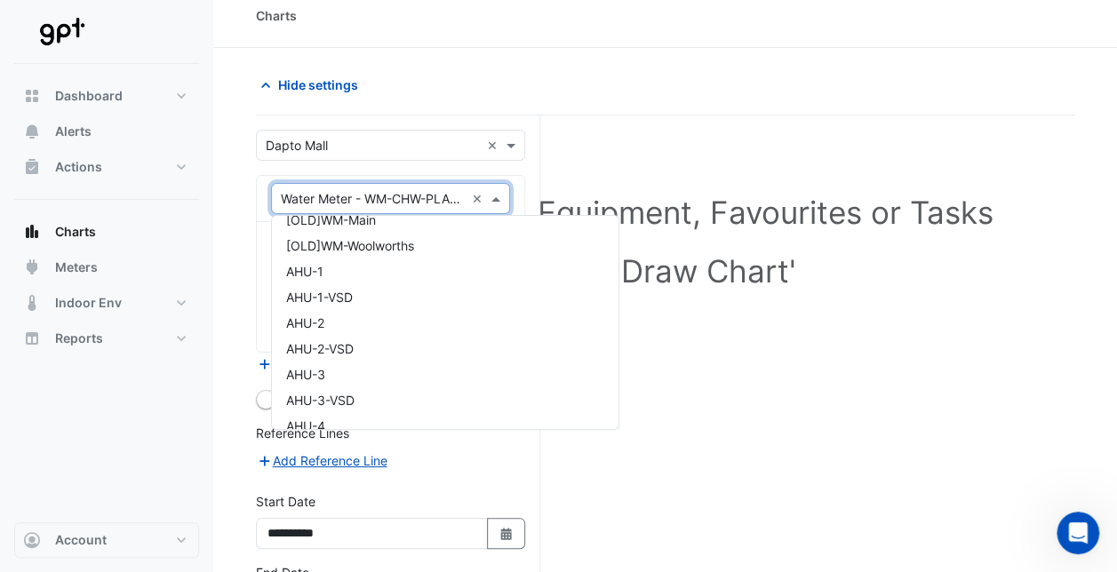
click at [686, 308] on div "Select a Site, Equipment, Favourites or Tasks Click 'Draw Chart'" at bounding box center [665, 245] width 797 height 217
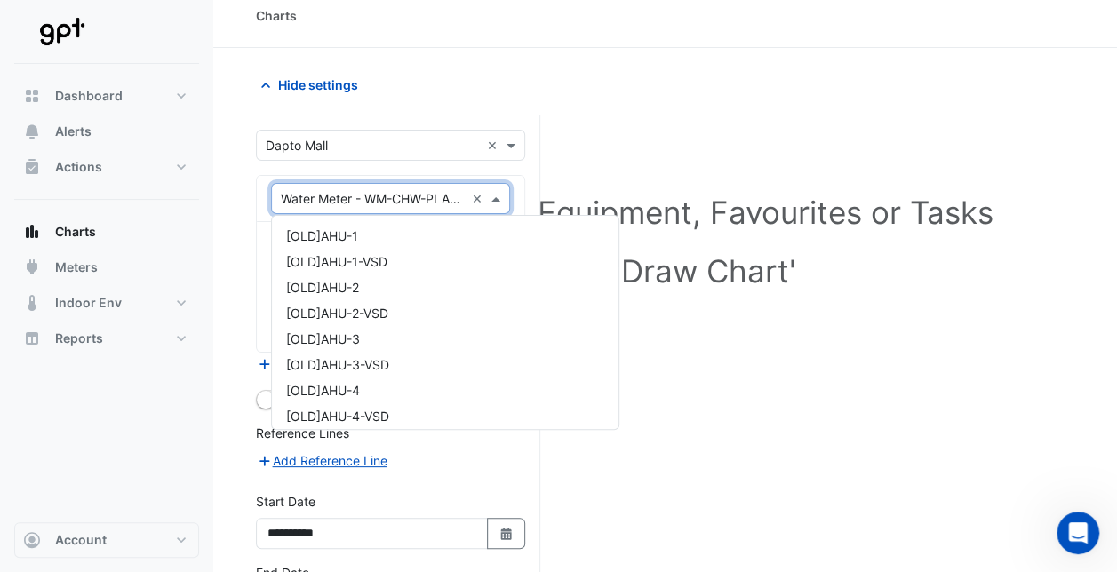
click at [501, 199] on span at bounding box center [498, 198] width 22 height 19
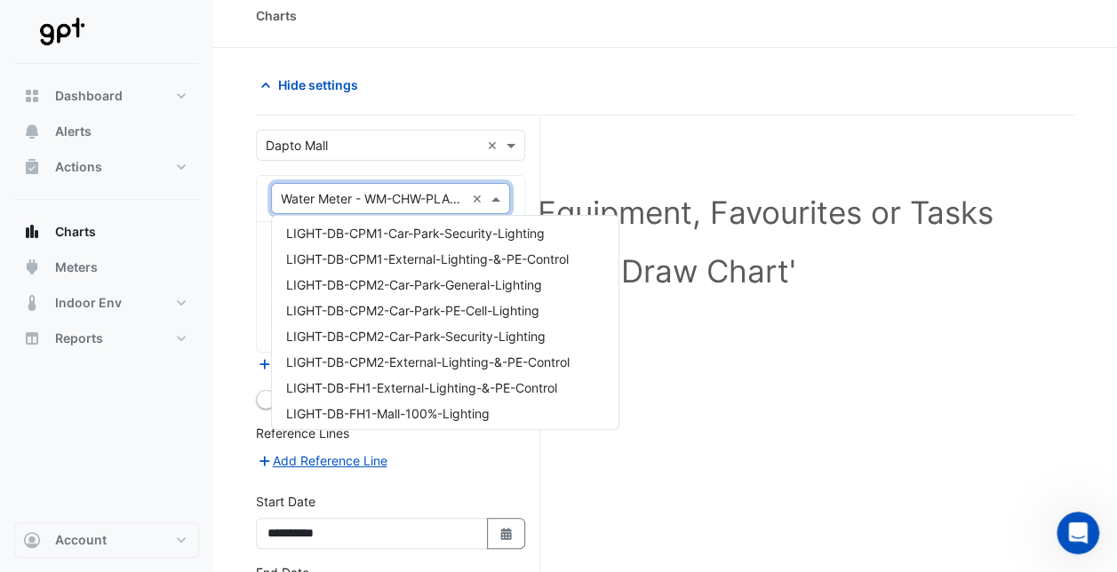
scroll to position [3748, 0]
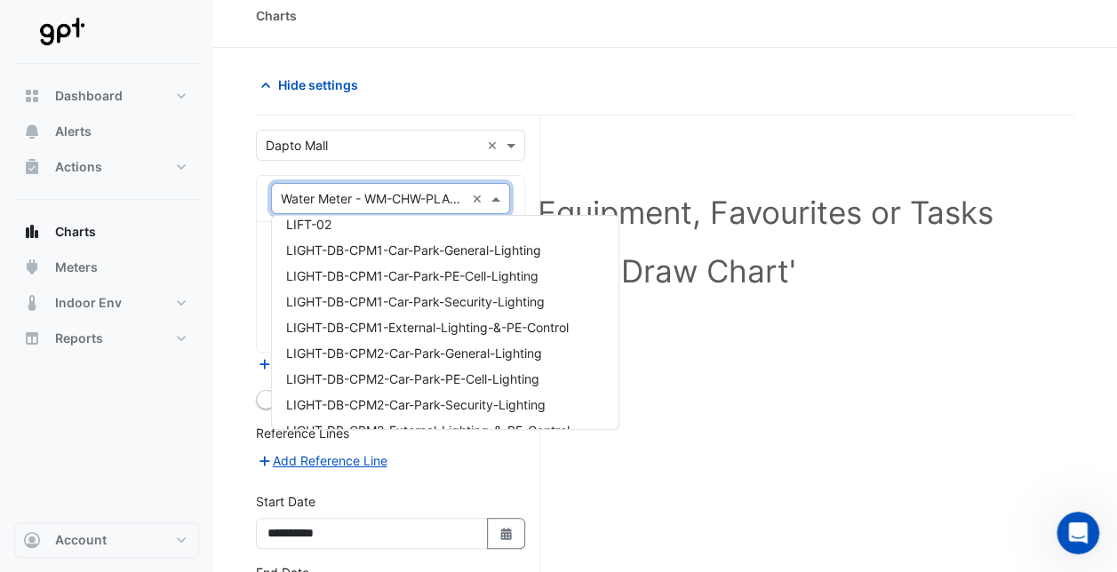
click at [759, 323] on div "Select a Site, Equipment, Favourites or Tasks Click 'Draw Chart'" at bounding box center [665, 245] width 797 height 217
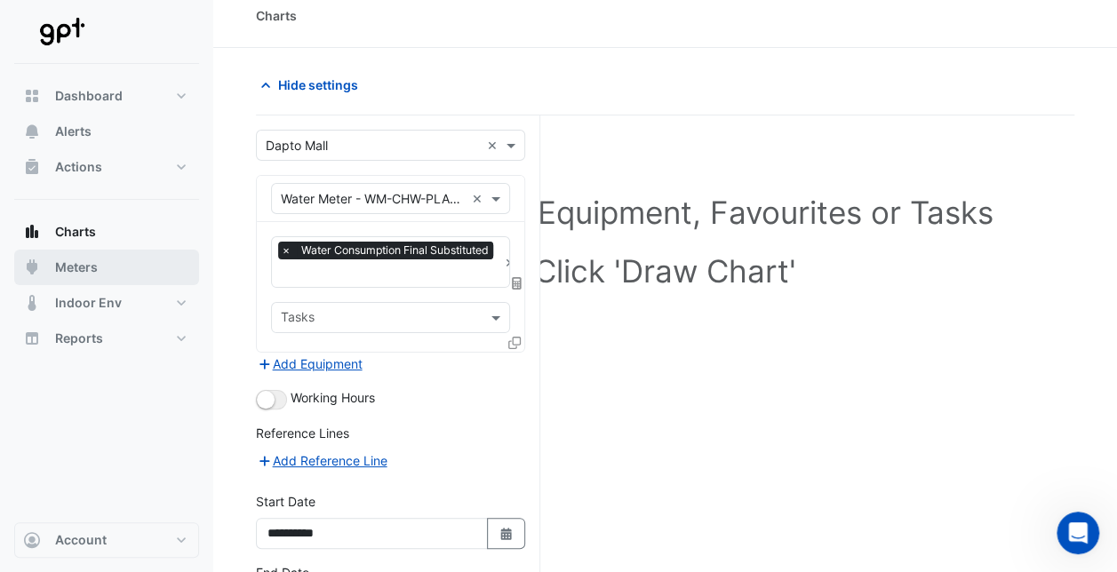
click at [93, 275] on span "Meters" at bounding box center [76, 268] width 43 height 18
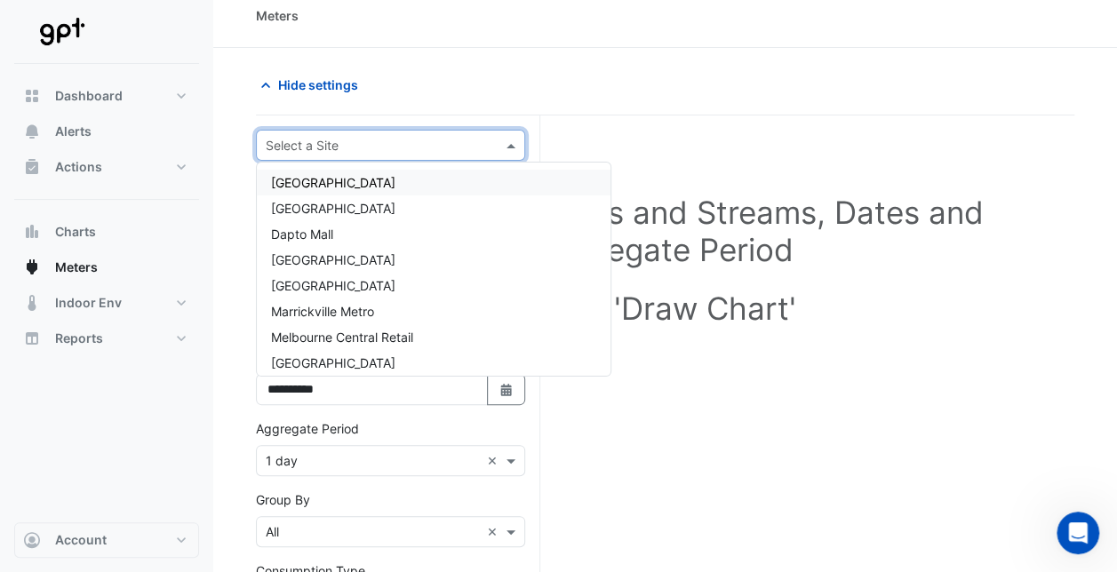
click at [339, 137] on input "text" at bounding box center [373, 146] width 214 height 19
click at [336, 227] on div "Dapto Mall" at bounding box center [434, 234] width 354 height 26
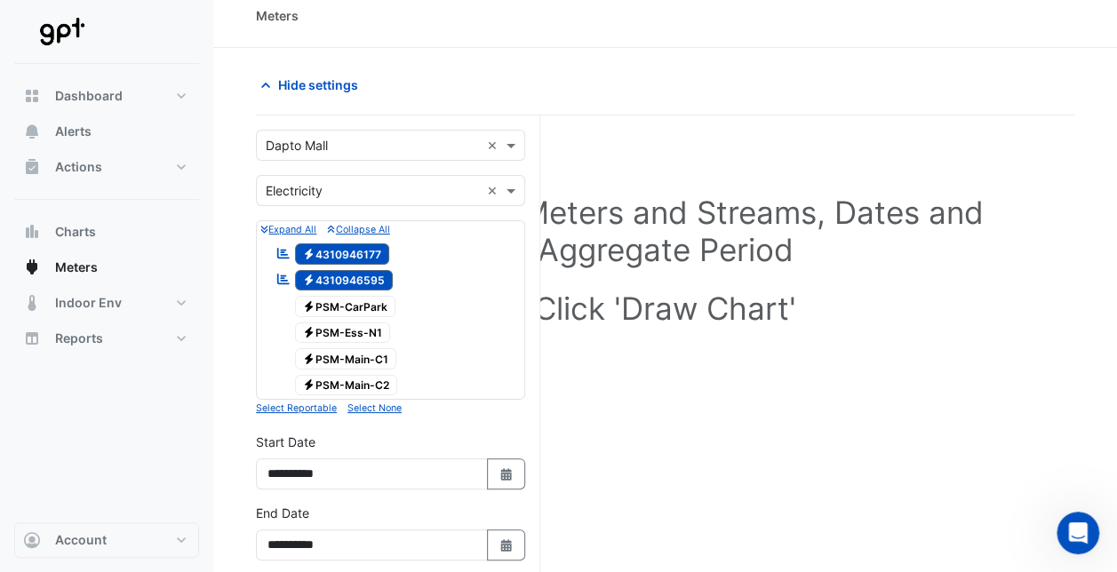
click at [730, 325] on h1 "Click 'Draw Chart'" at bounding box center [664, 308] width 761 height 37
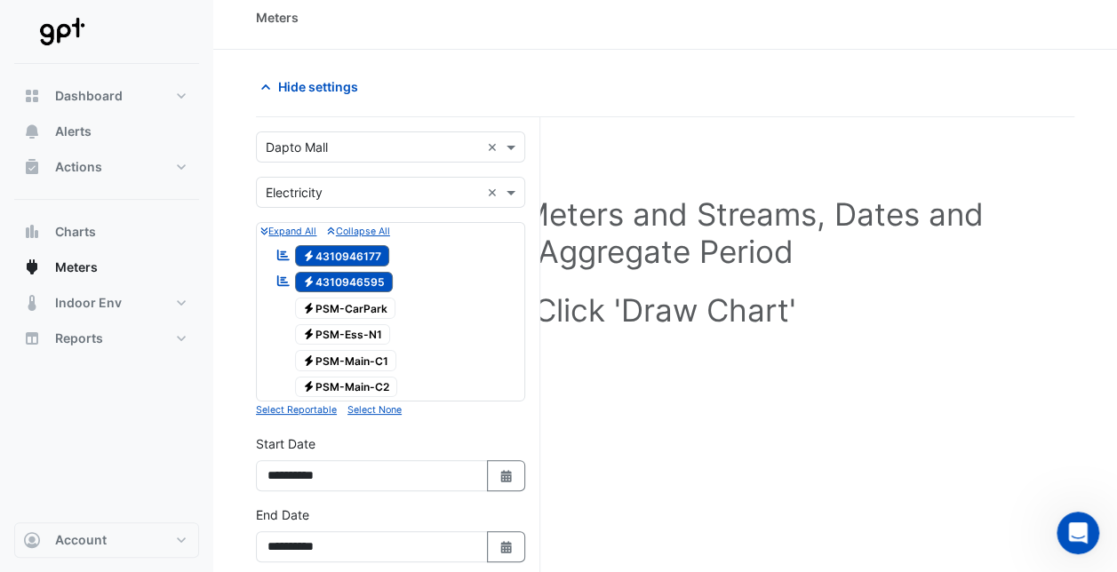
scroll to position [16, 0]
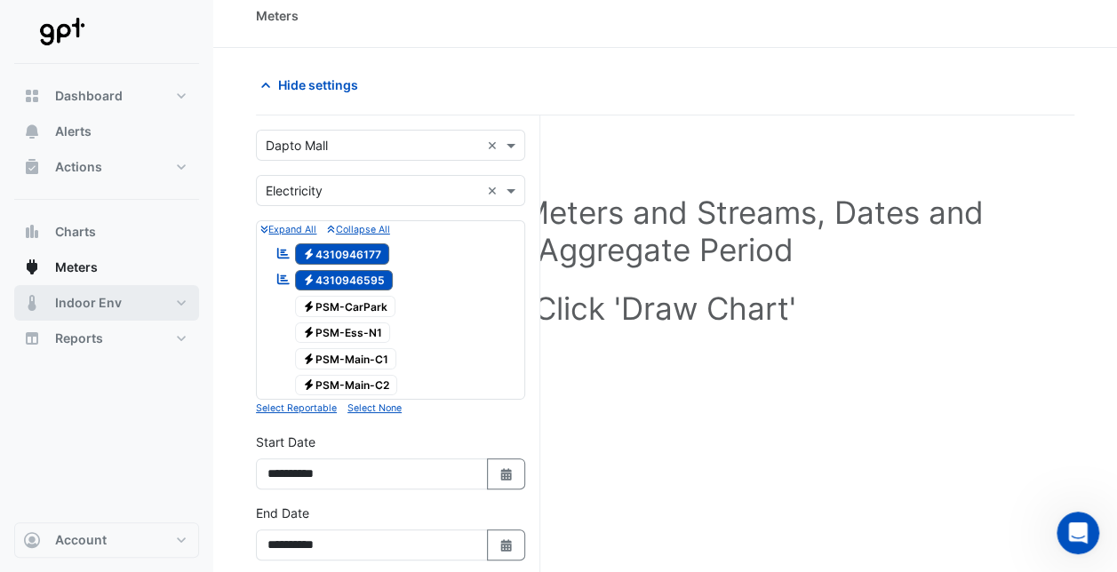
click at [167, 306] on button "Indoor Env" at bounding box center [106, 303] width 185 height 36
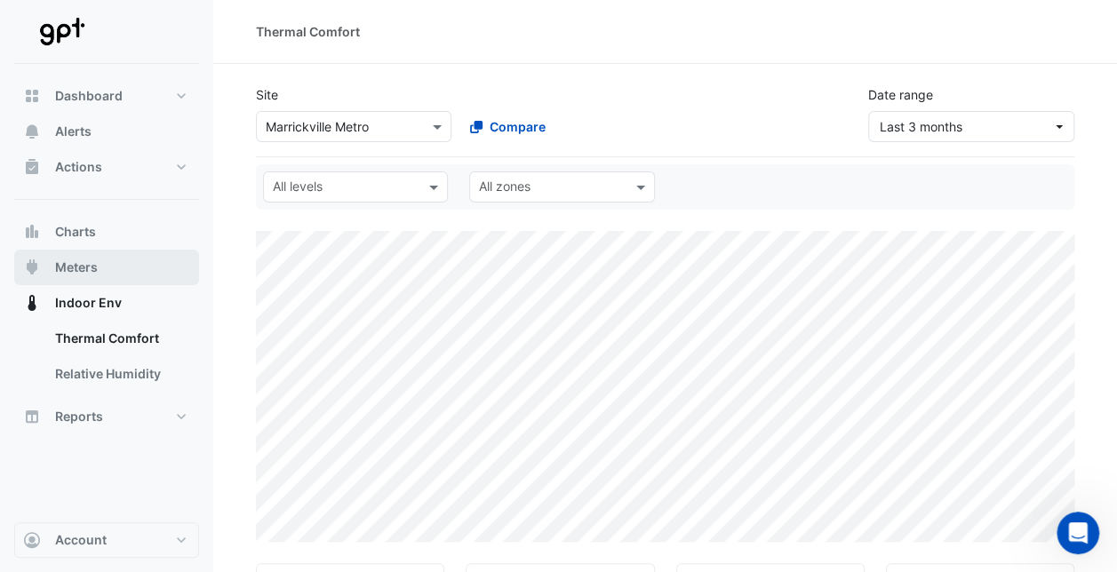
select select "**"
click at [130, 268] on button "Meters" at bounding box center [106, 268] width 185 height 36
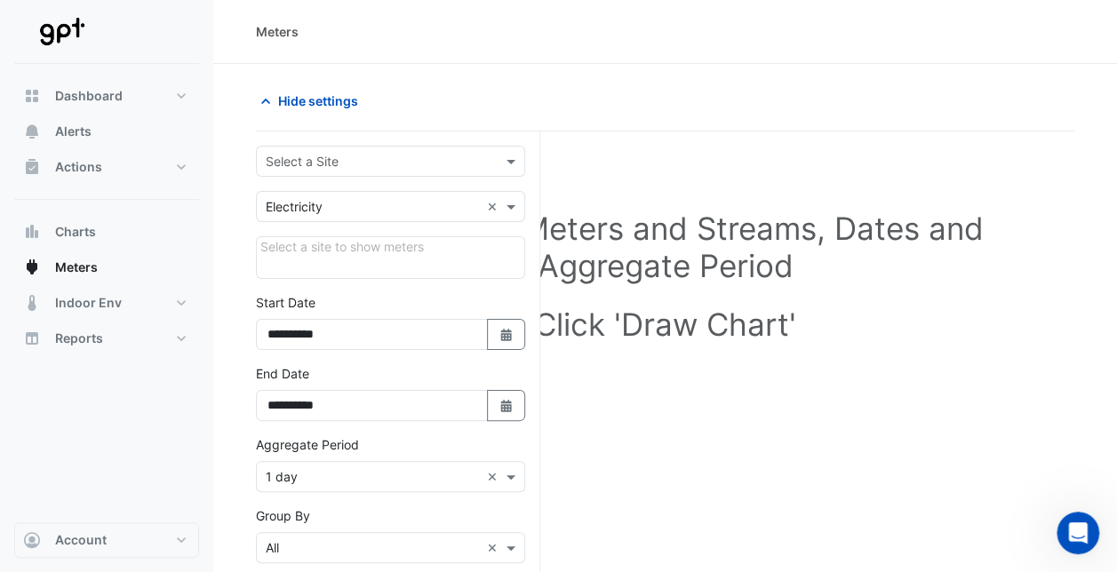
click at [707, 325] on h1 "Click 'Draw Chart'" at bounding box center [664, 324] width 761 height 37
click at [82, 269] on span "Meters" at bounding box center [76, 268] width 43 height 18
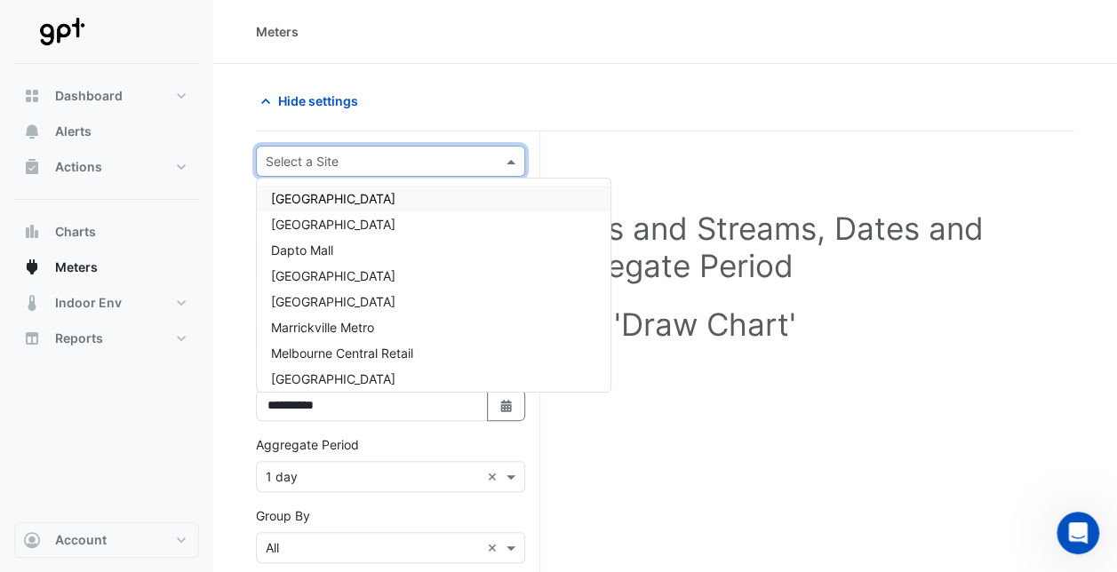
click at [502, 158] on span at bounding box center [513, 161] width 22 height 19
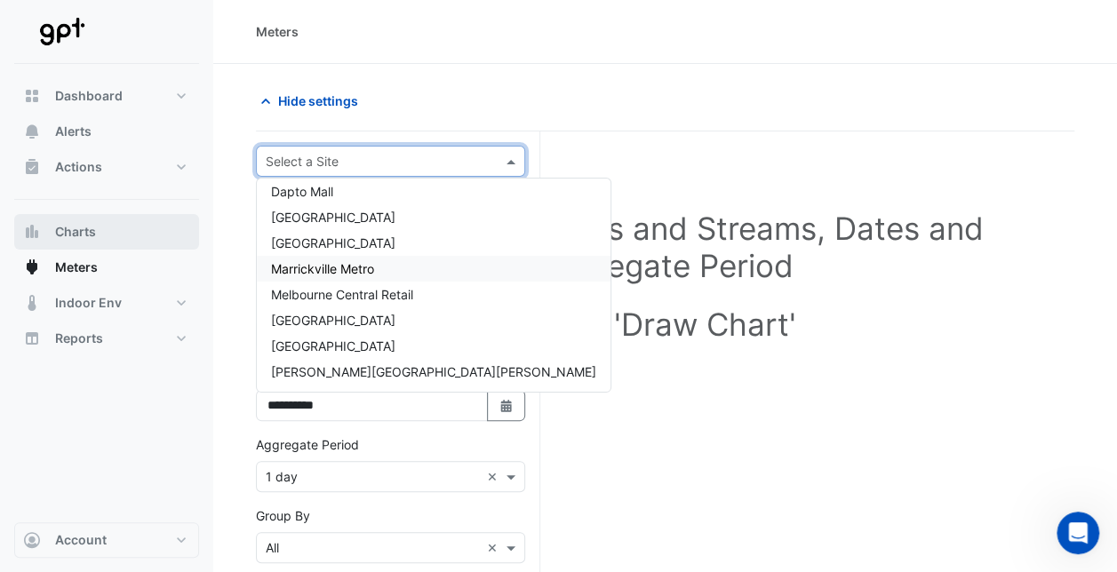
click at [124, 231] on button "Charts" at bounding box center [106, 232] width 185 height 36
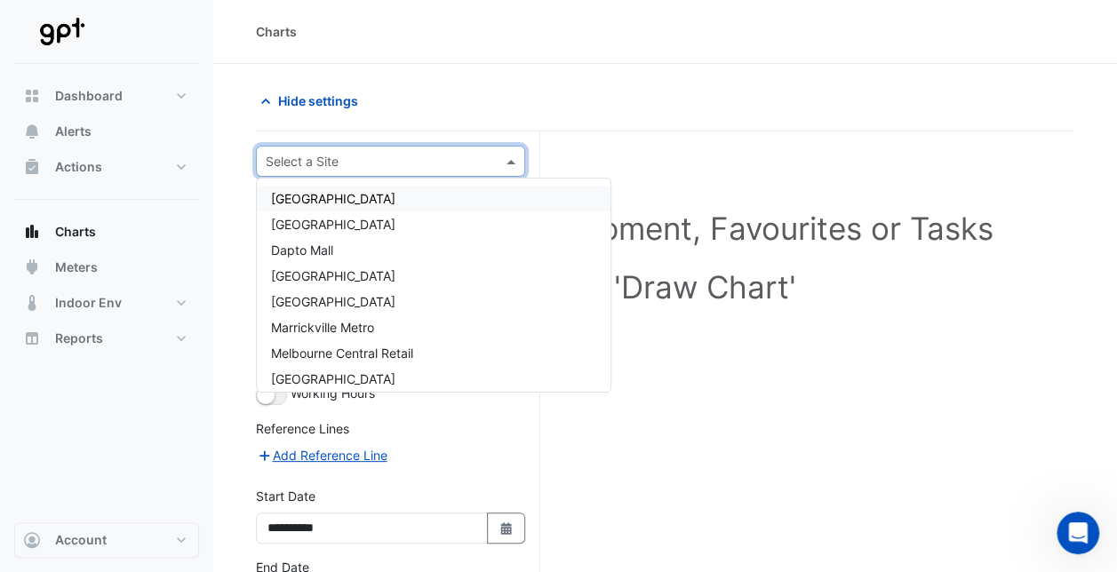
click at [460, 165] on input "text" at bounding box center [373, 162] width 214 height 19
click at [418, 249] on div "Dapto Mall" at bounding box center [434, 250] width 354 height 26
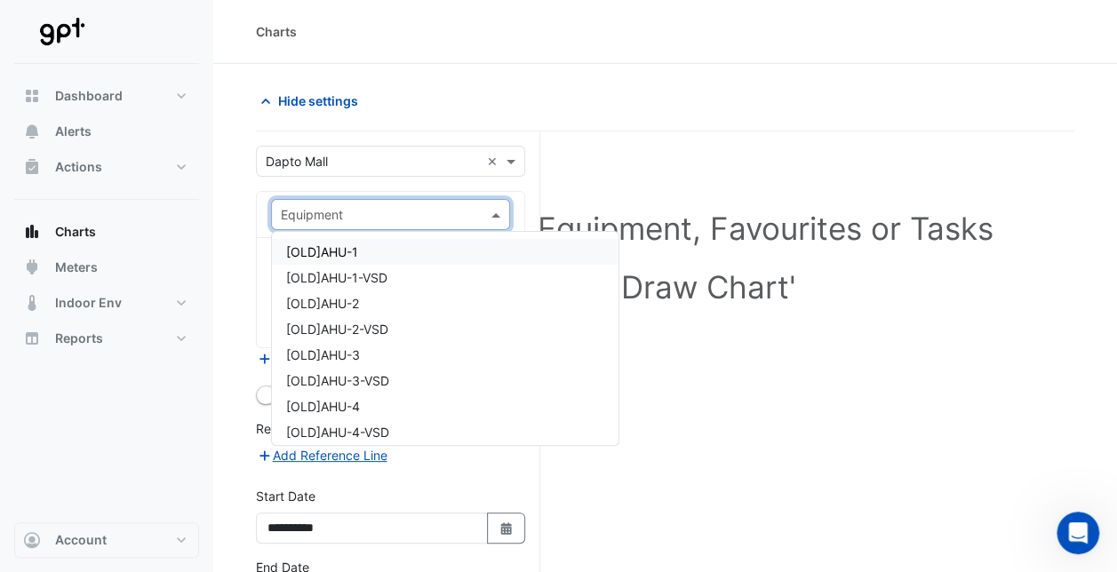
click at [493, 211] on span at bounding box center [498, 214] width 22 height 19
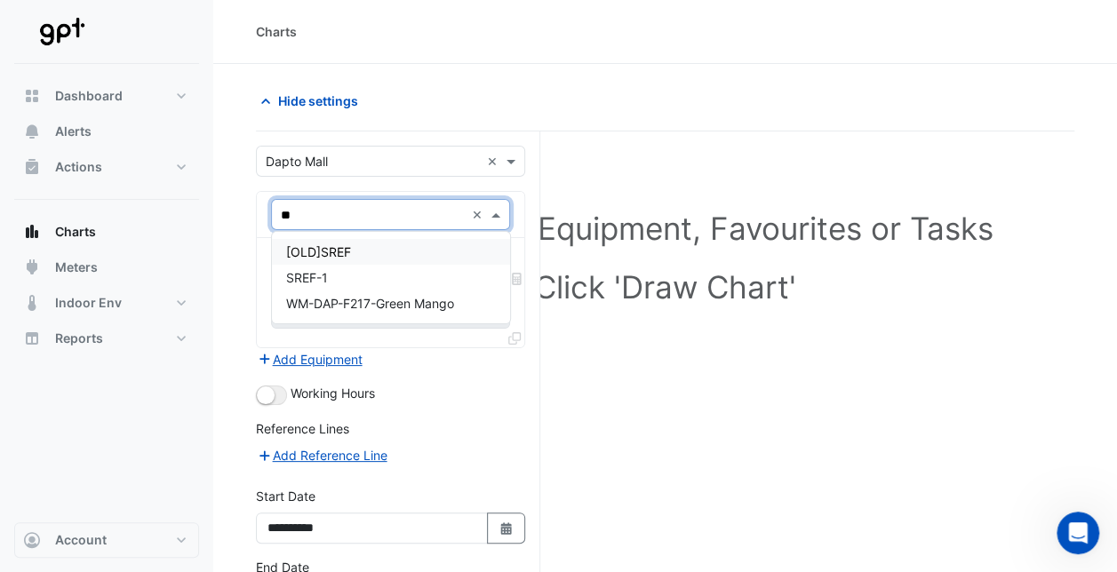
type input "*"
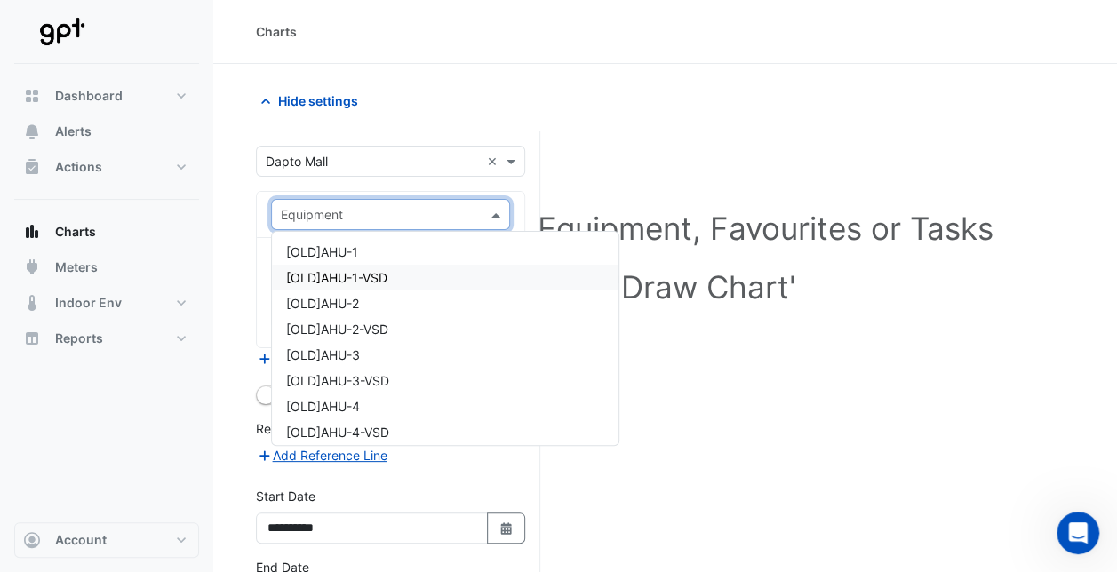
click at [691, 112] on div at bounding box center [876, 100] width 420 height 31
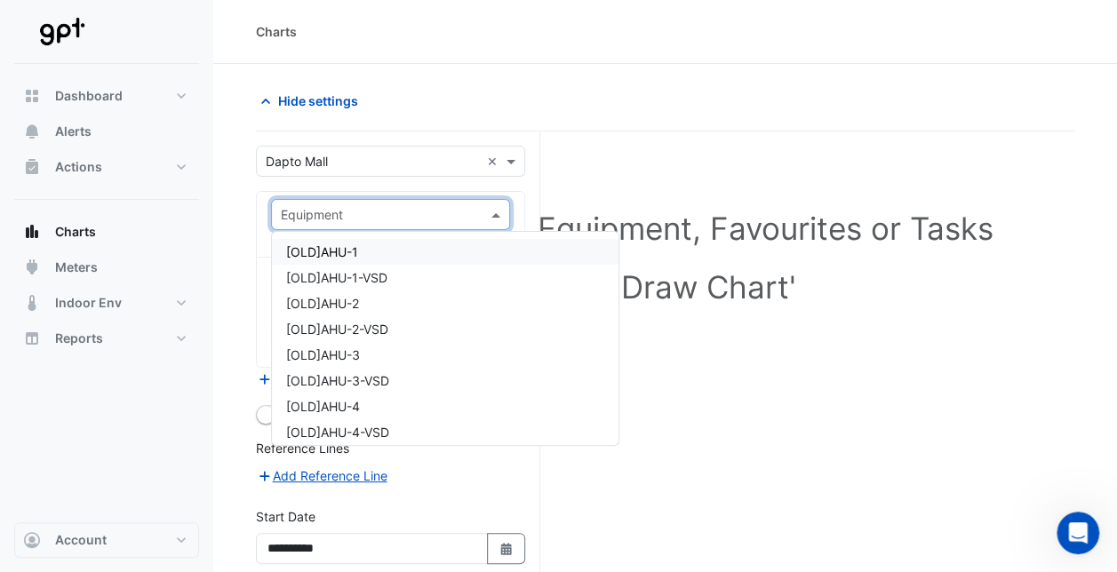
click at [485, 213] on div at bounding box center [390, 214] width 237 height 20
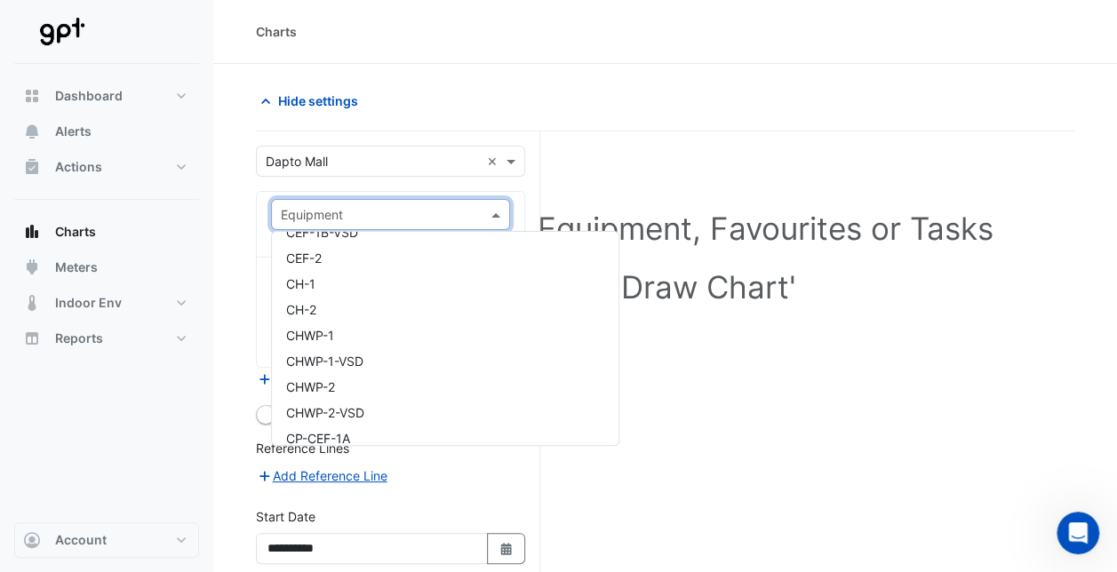
scroll to position [2973, 0]
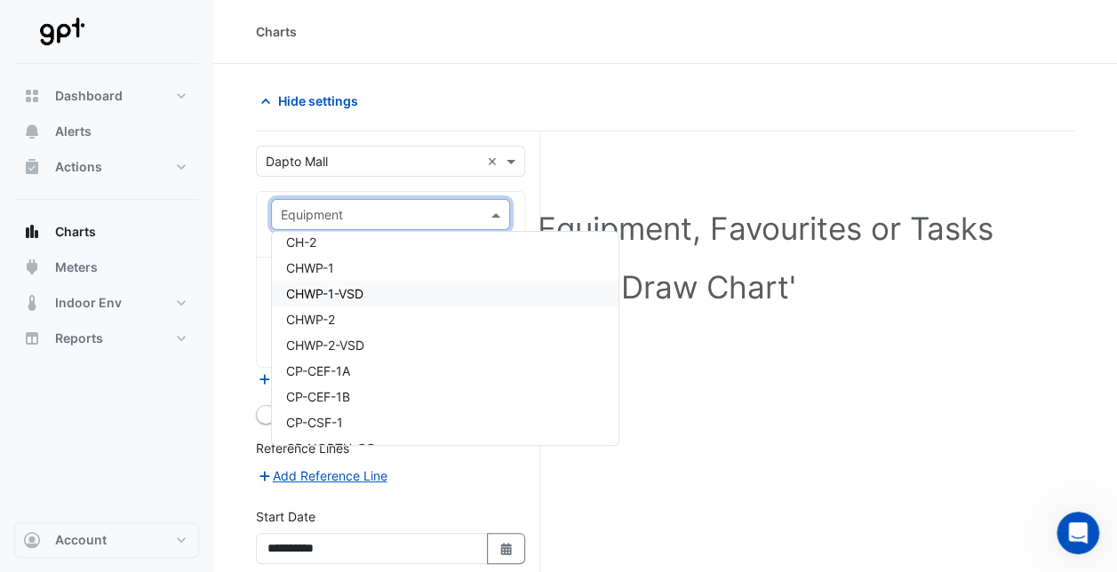
click at [817, 267] on div "Select a Site, Equipment, Favourites or Tasks Click 'Draw Chart'" at bounding box center [665, 261] width 797 height 217
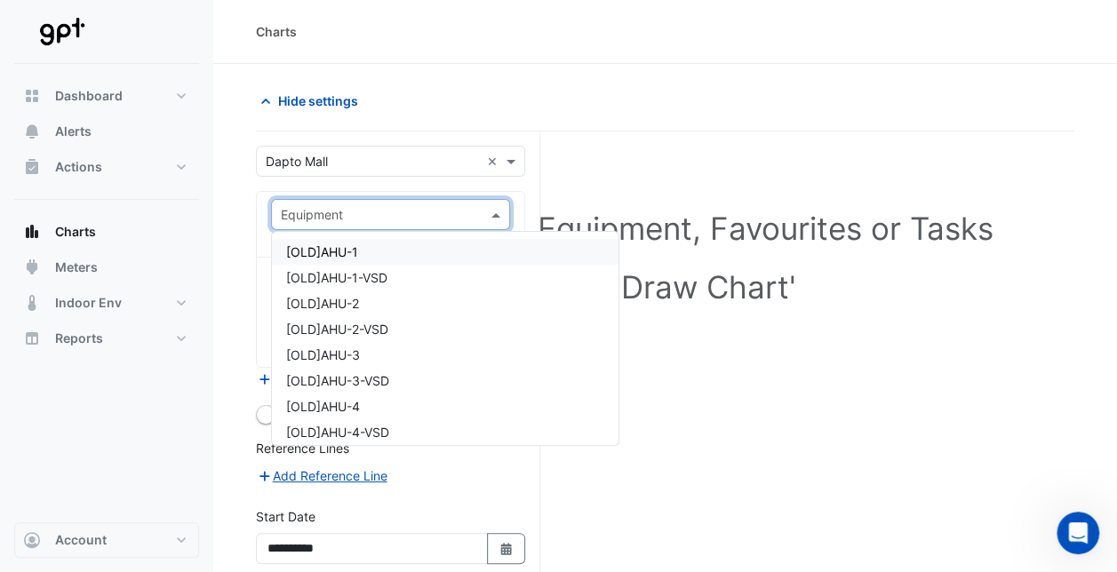
click at [333, 211] on input "text" at bounding box center [373, 215] width 184 height 19
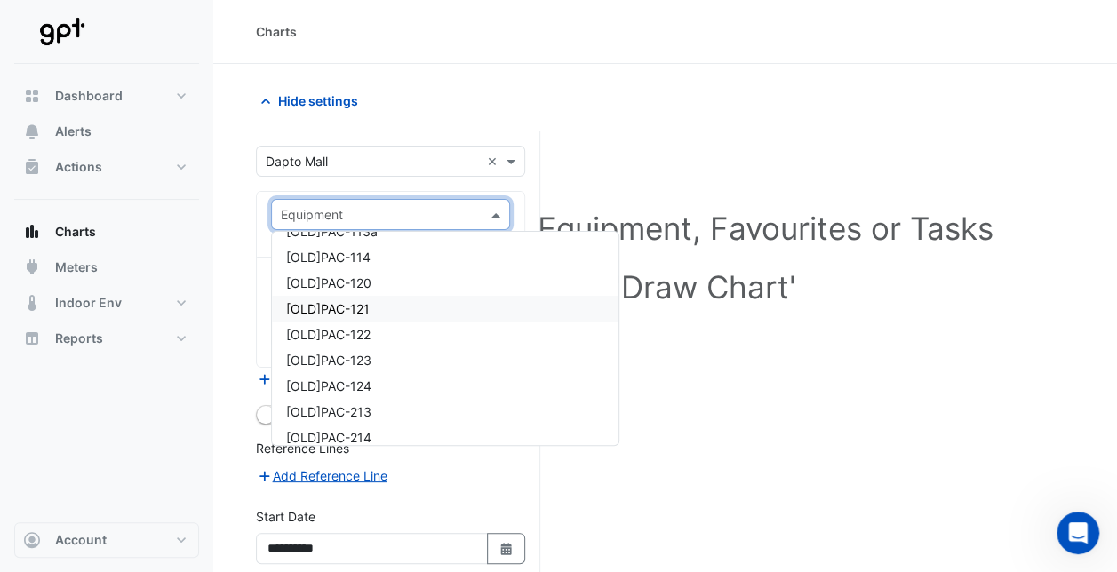
click at [618, 311] on div "[OLD]PAC-121" at bounding box center [445, 309] width 347 height 26
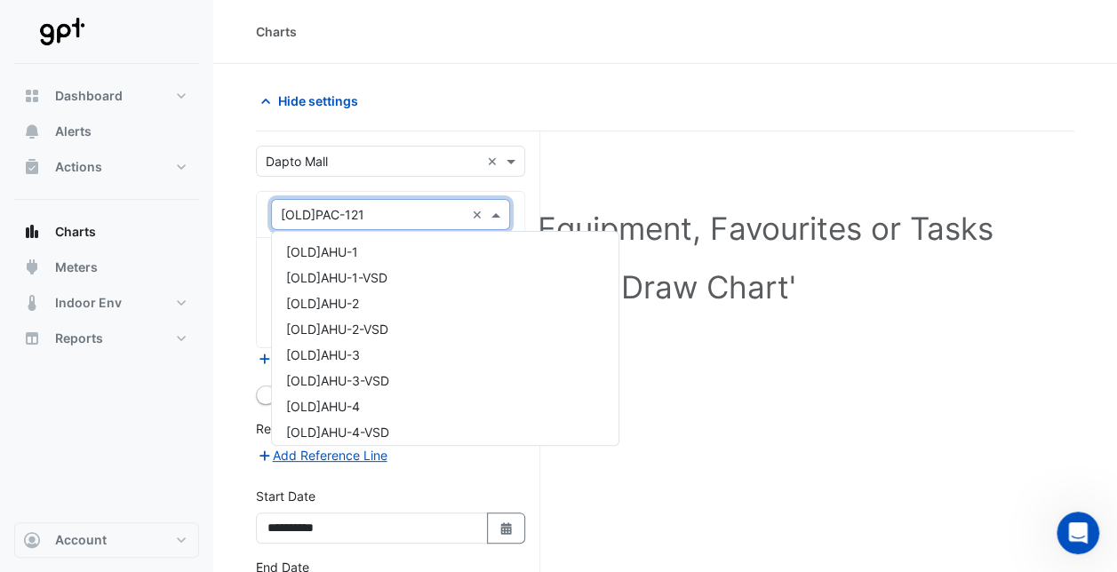
click at [490, 207] on span at bounding box center [498, 214] width 22 height 19
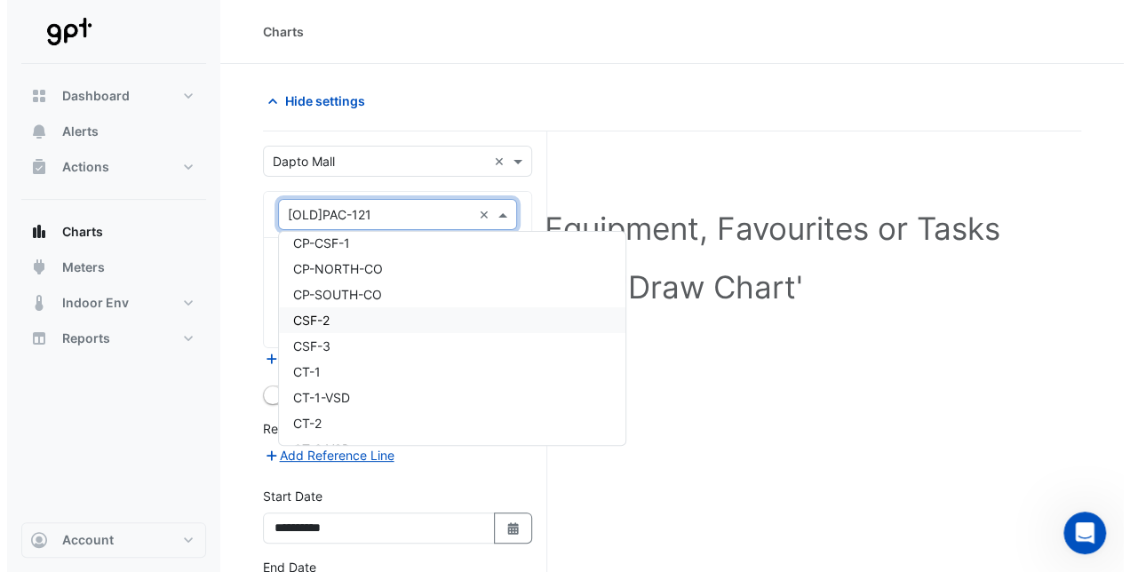
scroll to position [3175, 0]
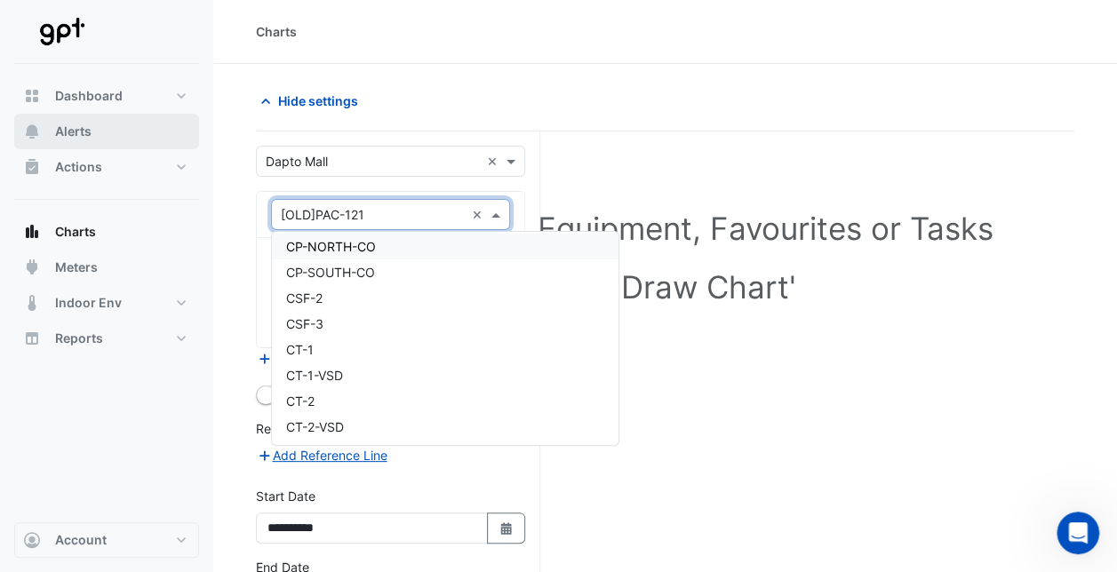
click at [76, 125] on span "Alerts" at bounding box center [73, 132] width 36 height 18
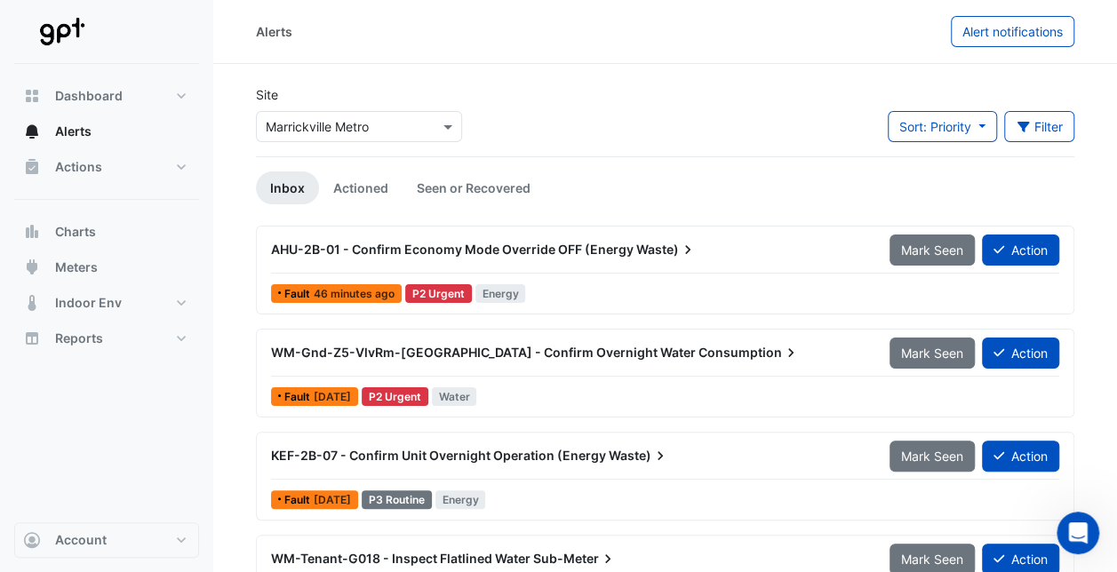
click at [400, 249] on span "AHU-2B-01 - Confirm Economy Mode Override OFF (Energy" at bounding box center [452, 249] width 363 height 15
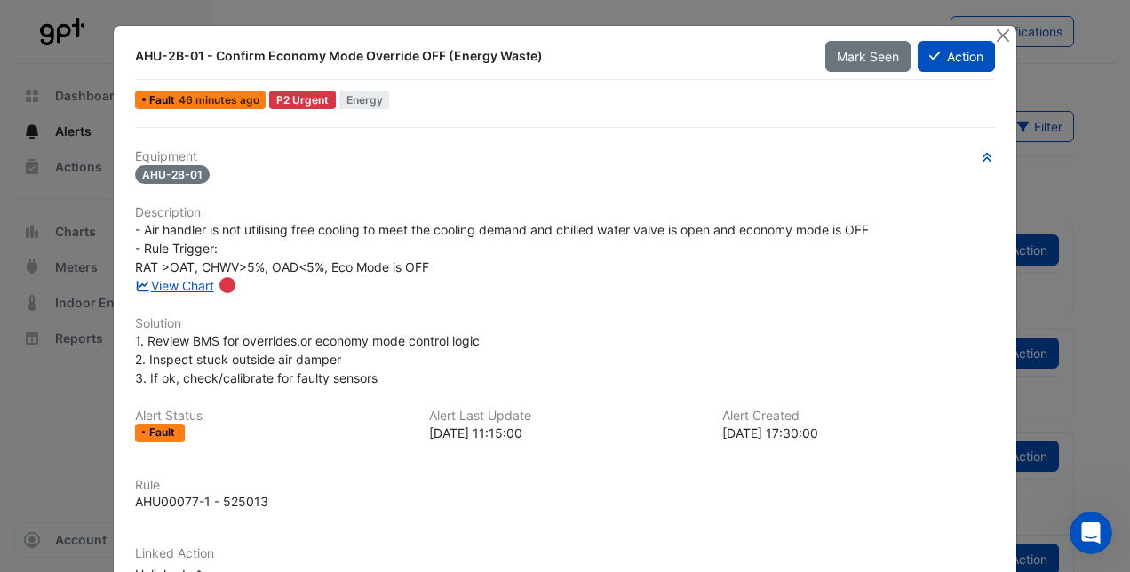
click at [205, 266] on div "Equipment AHU-2B-01 Description - Air handler is not utilising free cooling to …" at bounding box center [565, 374] width 860 height 450
click at [205, 266] on span "- Air handler is not utilising free cooling to meet the cooling demand and chil…" at bounding box center [502, 248] width 734 height 52
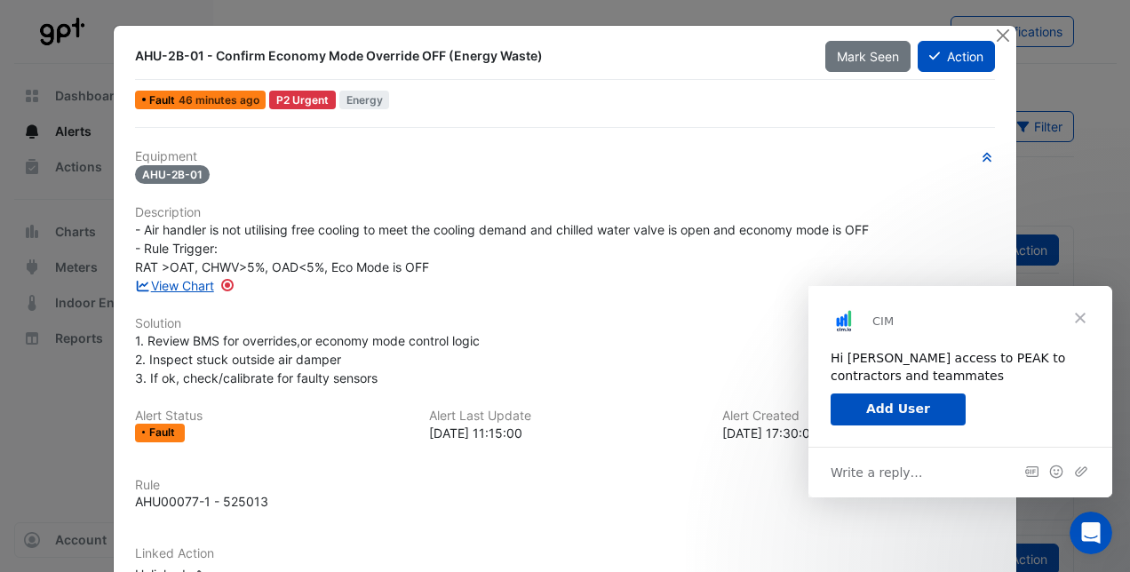
click at [1082, 319] on span "Close" at bounding box center [1080, 318] width 64 height 64
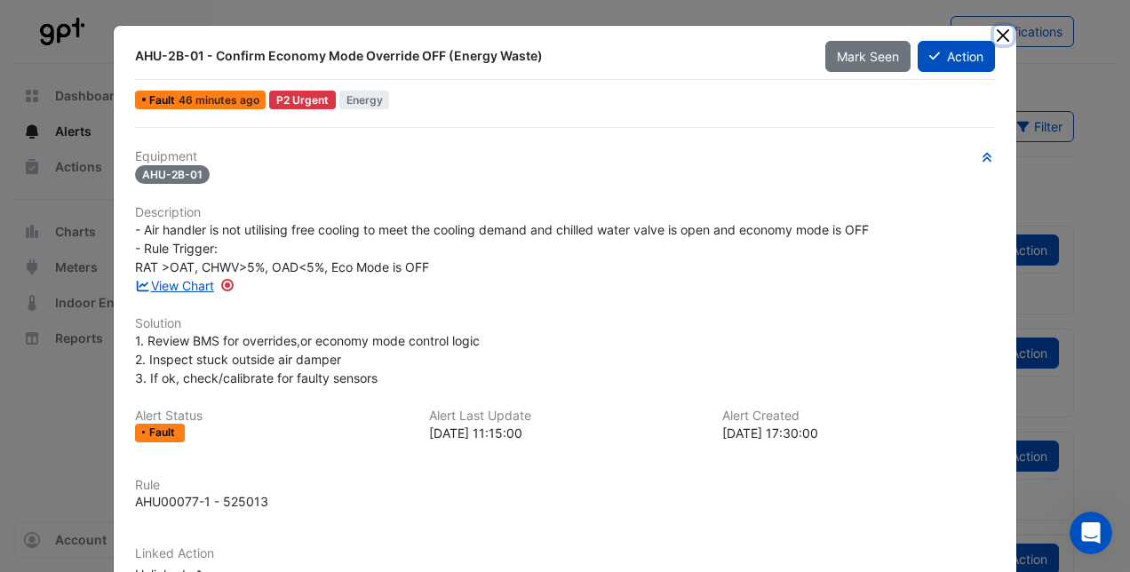
click at [996, 28] on button "Close" at bounding box center [1003, 35] width 19 height 19
